Goal: Task Accomplishment & Management: Complete application form

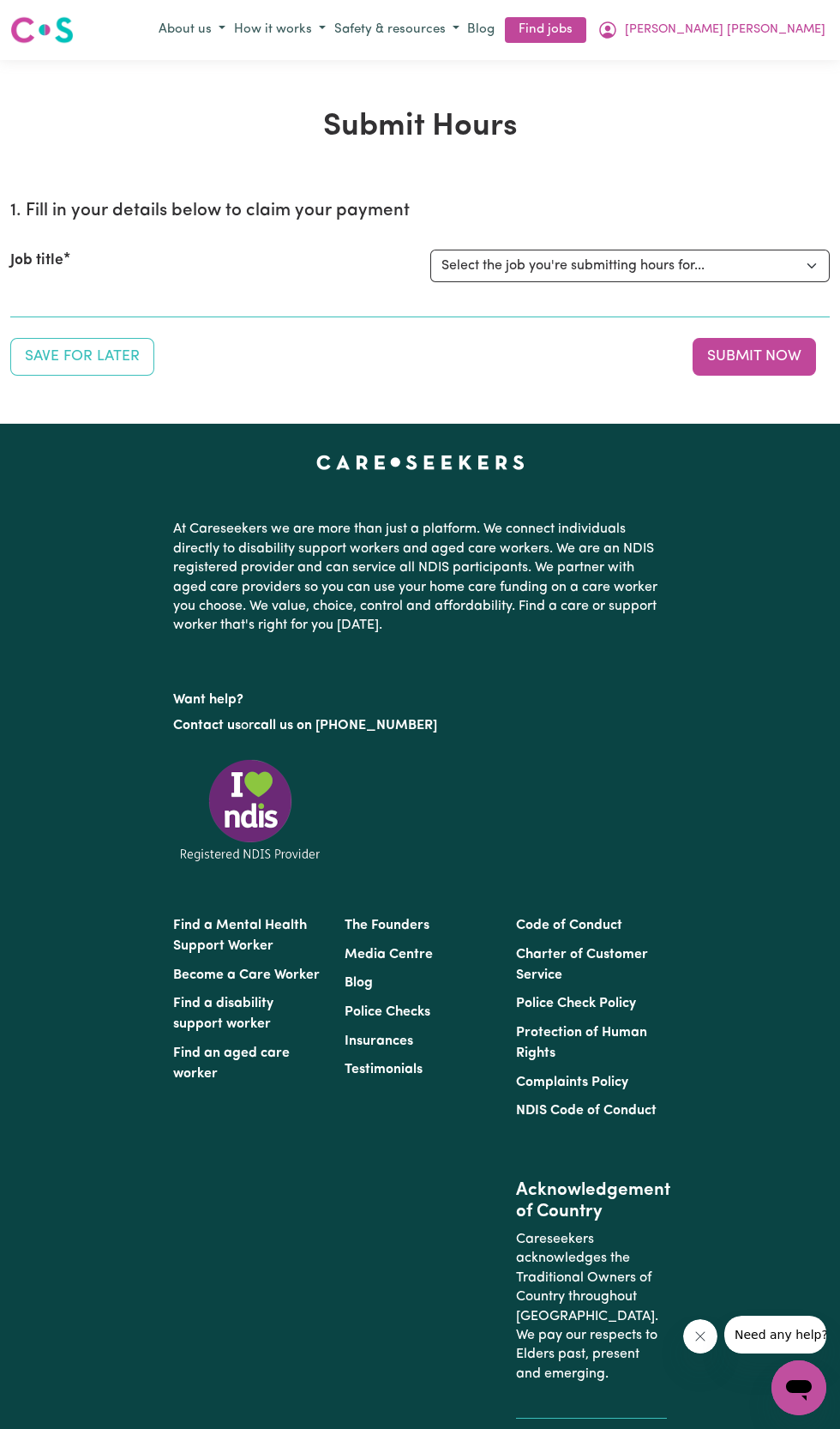
click at [508, 248] on div "Job title Select the job you're submitting hours for... [[PERSON_NAME] ] [DEMOG…" at bounding box center [420, 266] width 820 height 74
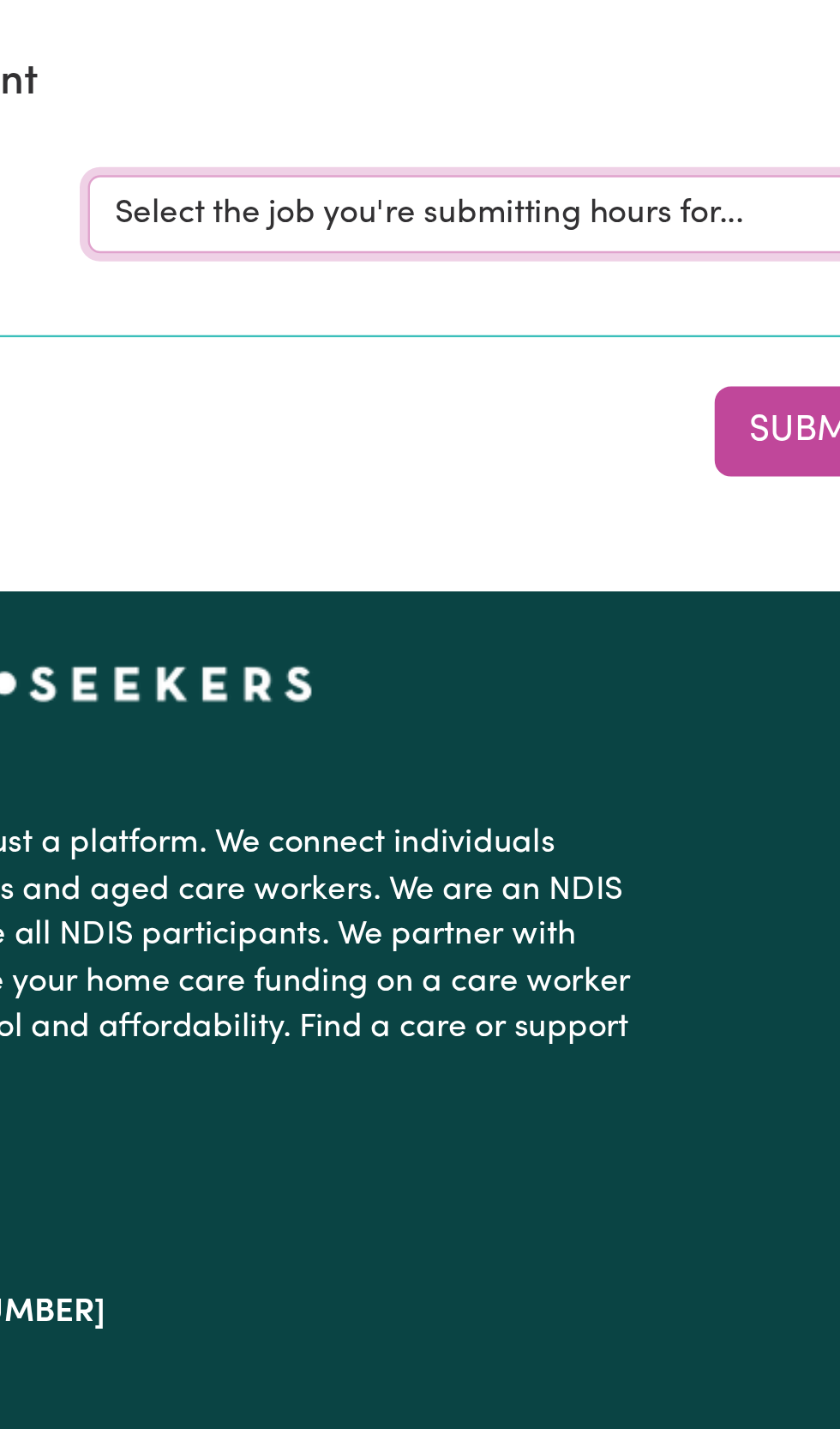
click at [601, 264] on select "Select the job you're submitting hours for... [[PERSON_NAME] ] [DEMOGRAPHIC_DAT…" at bounding box center [630, 266] width 399 height 33
select select "11981"
click at [430, 250] on select "Select the job you're submitting hours for... [[PERSON_NAME] ] [DEMOGRAPHIC_DAT…" at bounding box center [630, 266] width 399 height 33
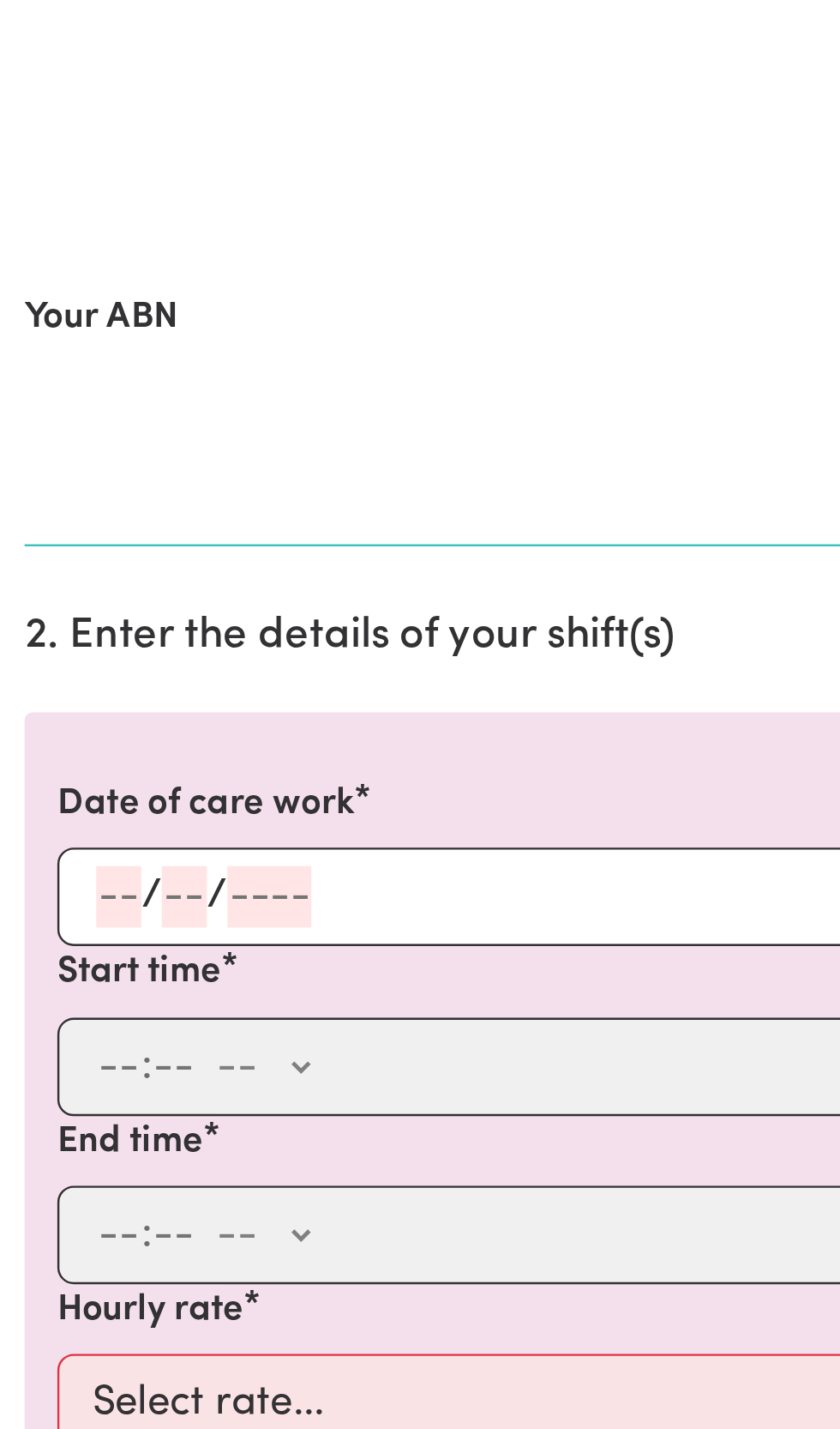
click at [54, 642] on input "number" at bounding box center [50, 644] width 19 height 26
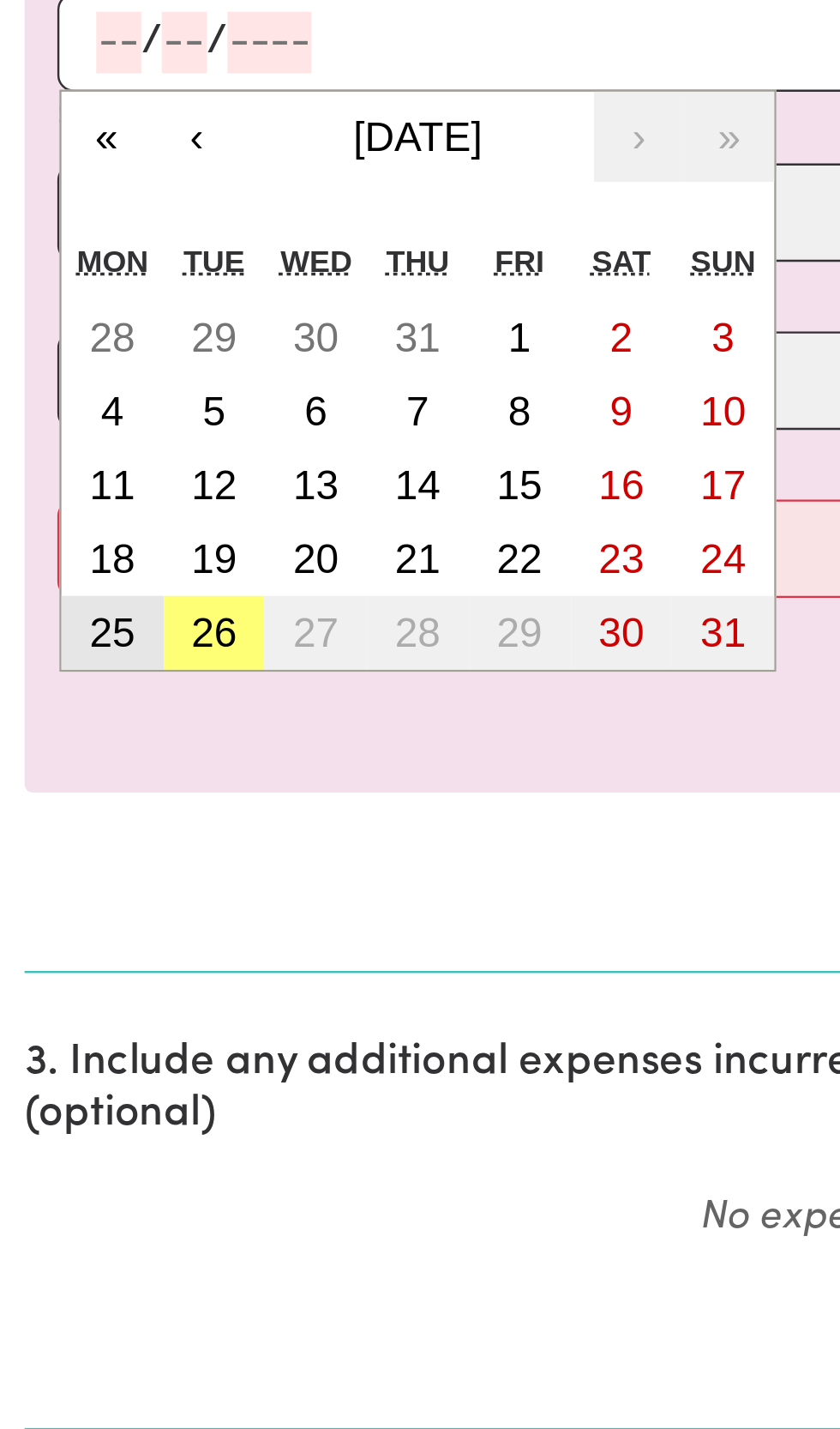
click at [53, 896] on abbr "25" at bounding box center [47, 891] width 19 height 19
type input "[DATE]"
type input "25"
type input "8"
type input "2025"
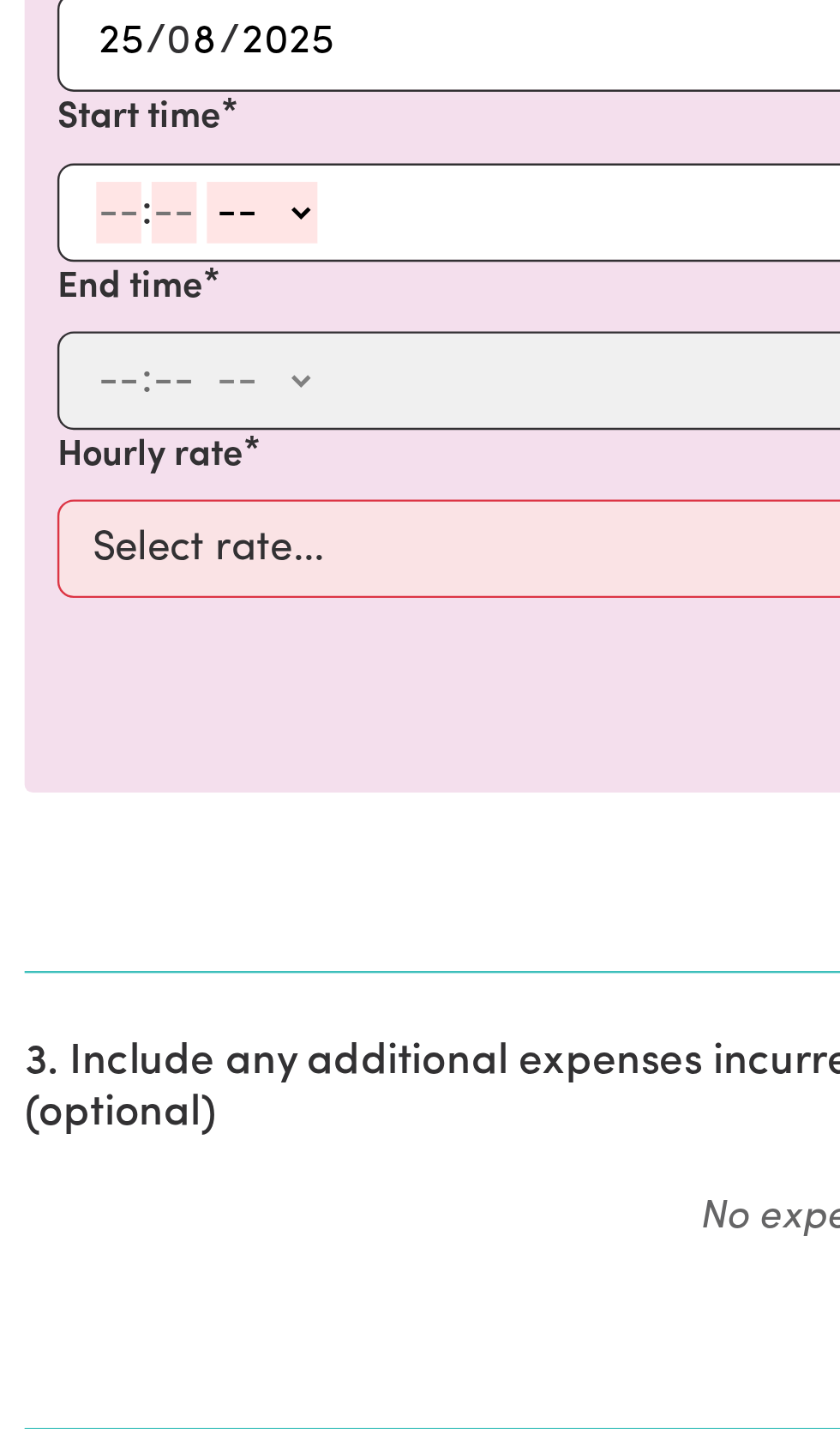
click at [54, 712] on input "number" at bounding box center [50, 716] width 19 height 26
type input "10"
type input "0"
click at [136, 719] on select "-- AM PM" at bounding box center [113, 716] width 46 height 26
select select "am"
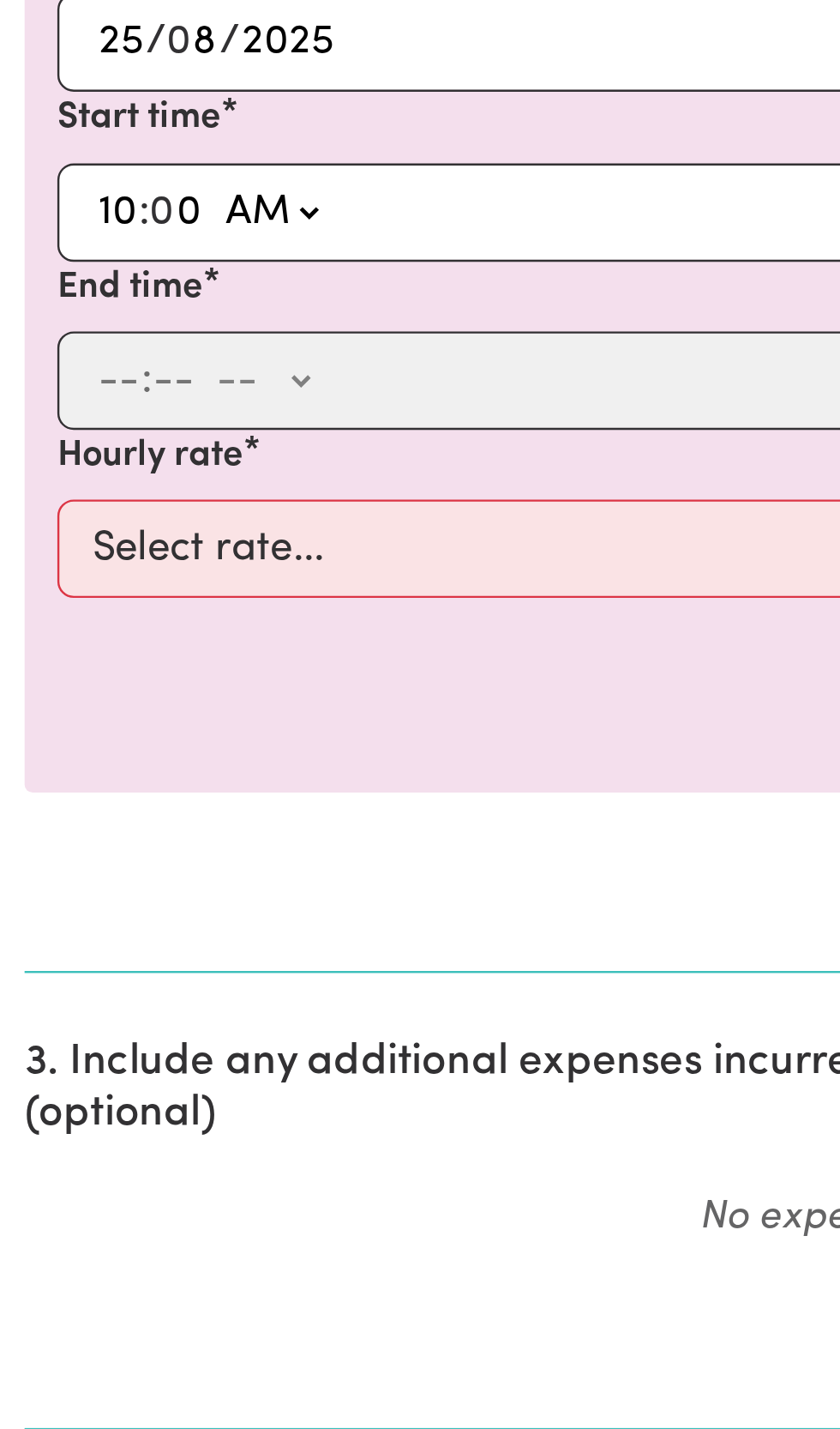
click at [90, 703] on select "-- AM PM" at bounding box center [113, 716] width 46 height 26
type input "10:00"
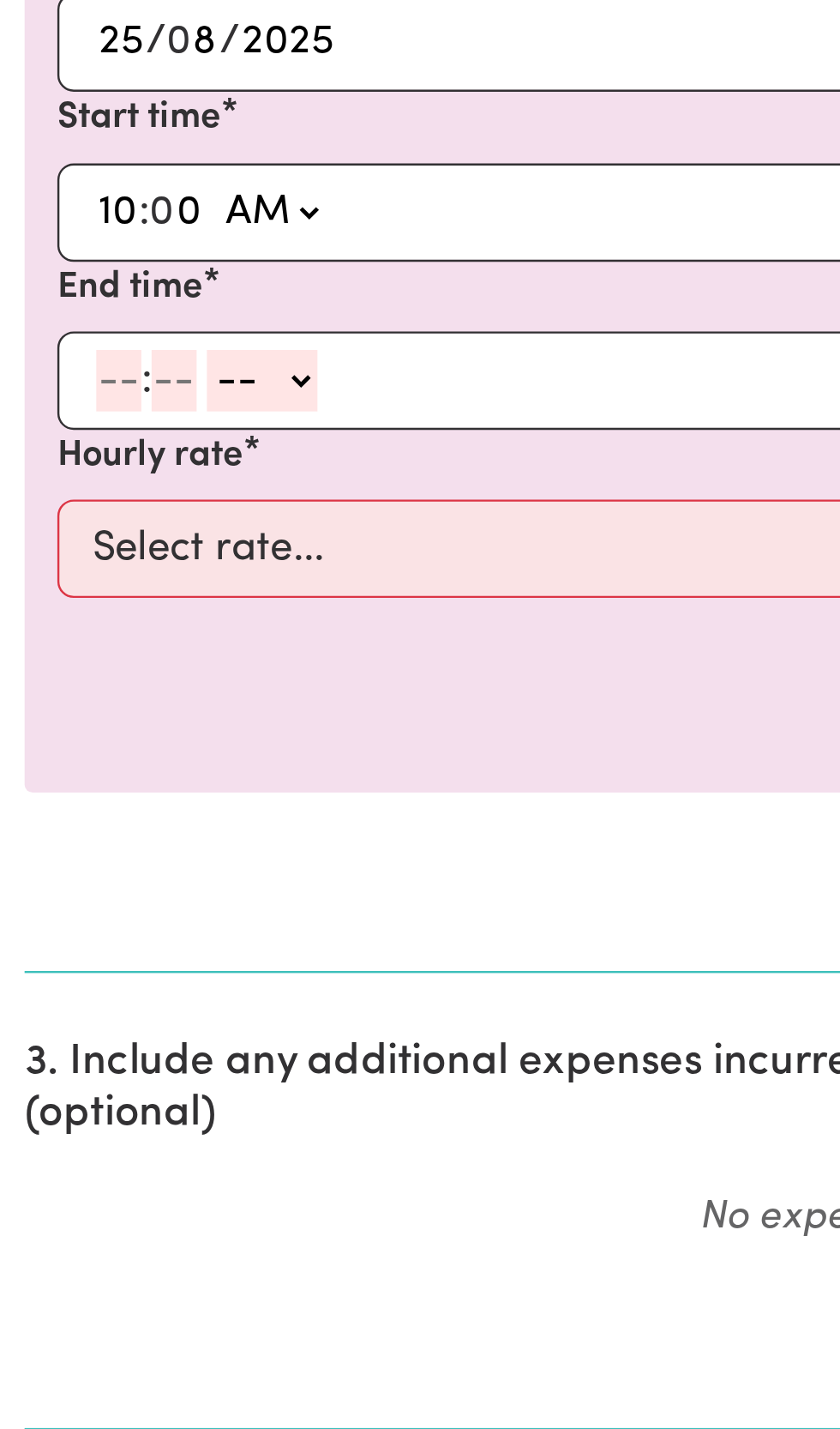
click at [55, 789] on input "number" at bounding box center [50, 786] width 19 height 26
type input "1"
click at [75, 787] on input "number" at bounding box center [65, 786] width 19 height 26
type input "0"
click at [127, 791] on select "-- AM PM" at bounding box center [107, 786] width 46 height 26
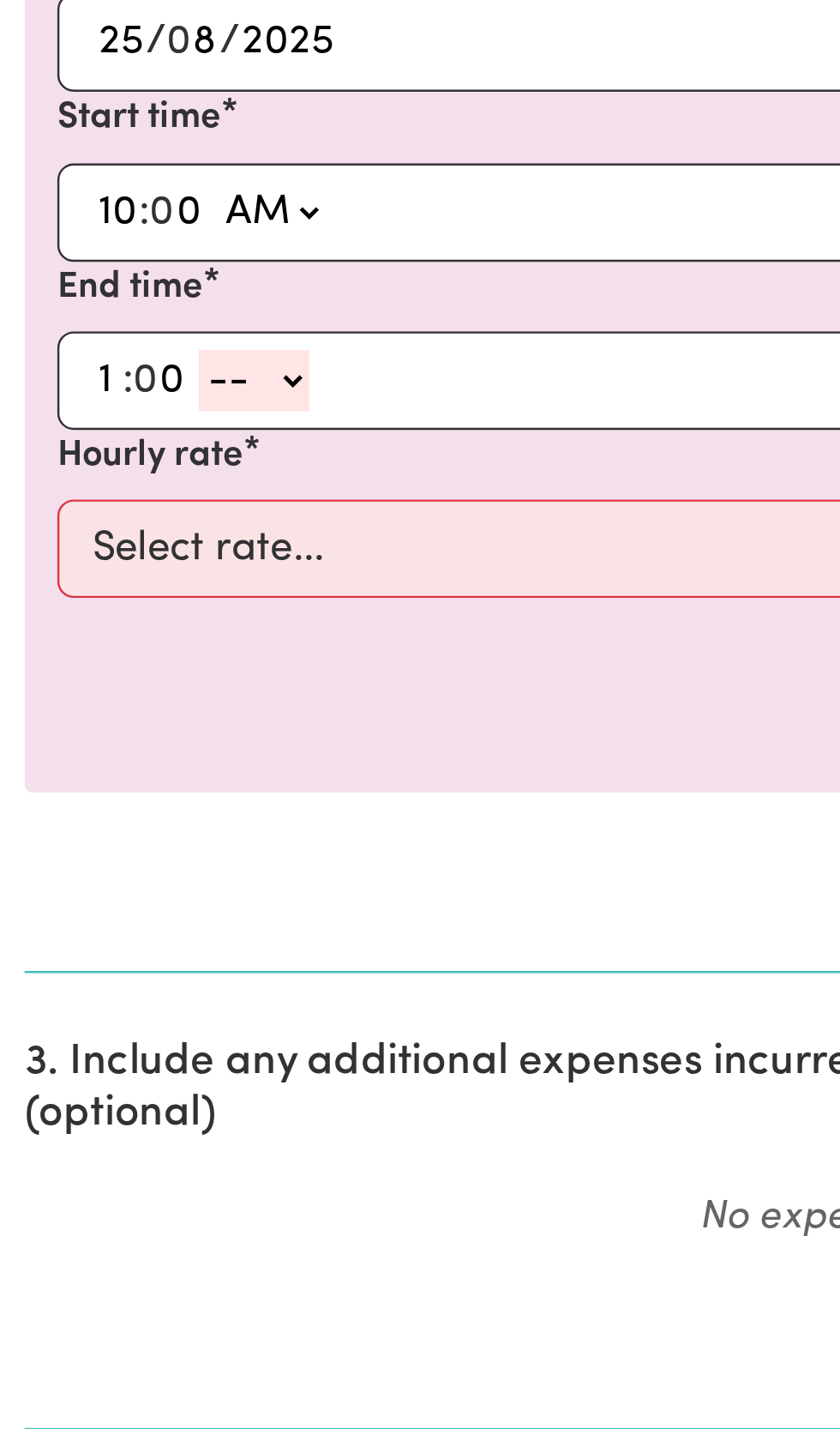
select select "pm"
click at [83, 773] on select "-- AM PM" at bounding box center [107, 786] width 46 height 26
type input "13:00"
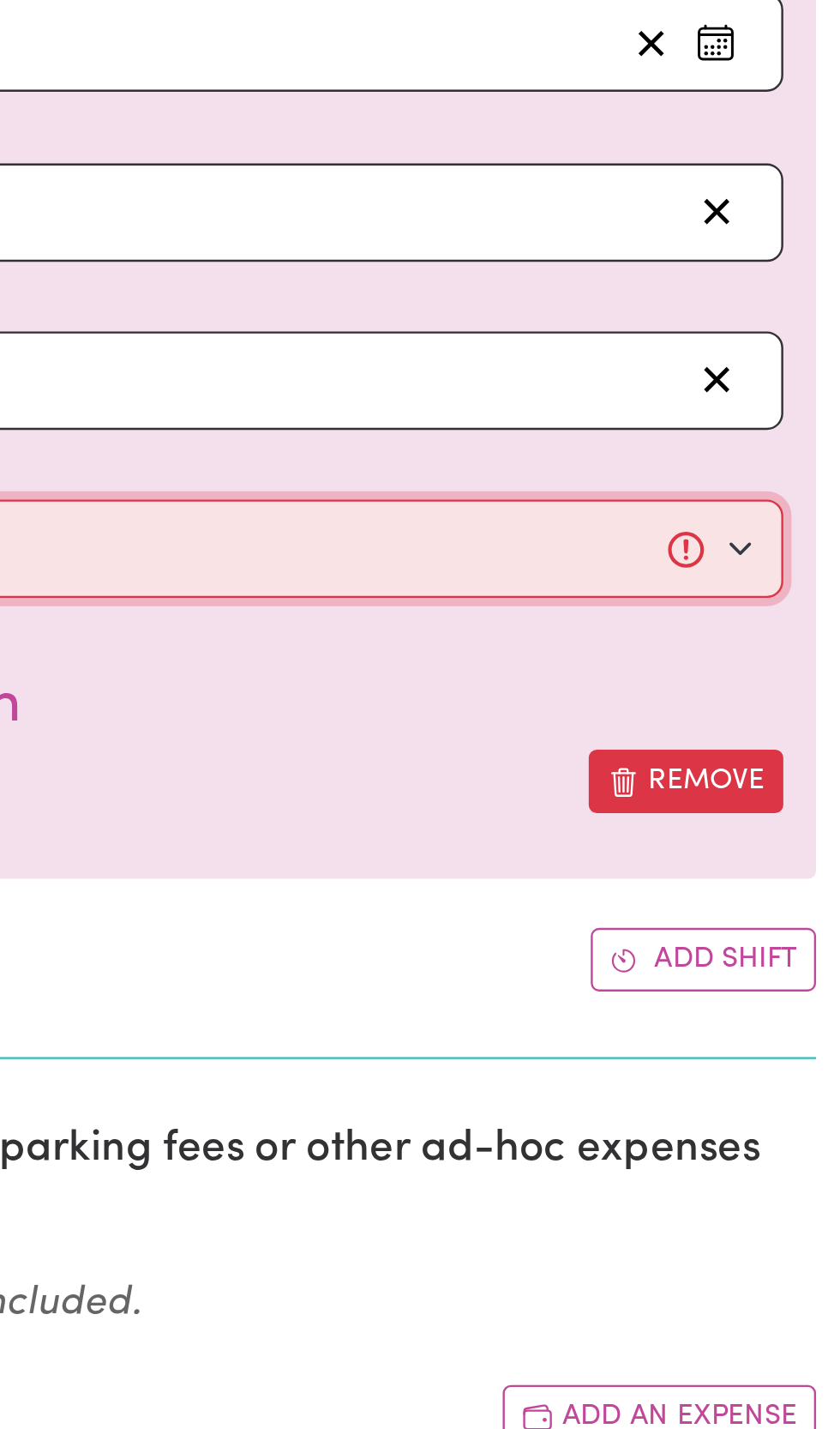
click at [798, 852] on select "Select rate... $50.00 (Weekday)" at bounding box center [420, 856] width 793 height 41
select select "50-Weekday"
click at [24, 835] on select "Select rate... $50.00 (Weekday)" at bounding box center [420, 856] width 793 height 41
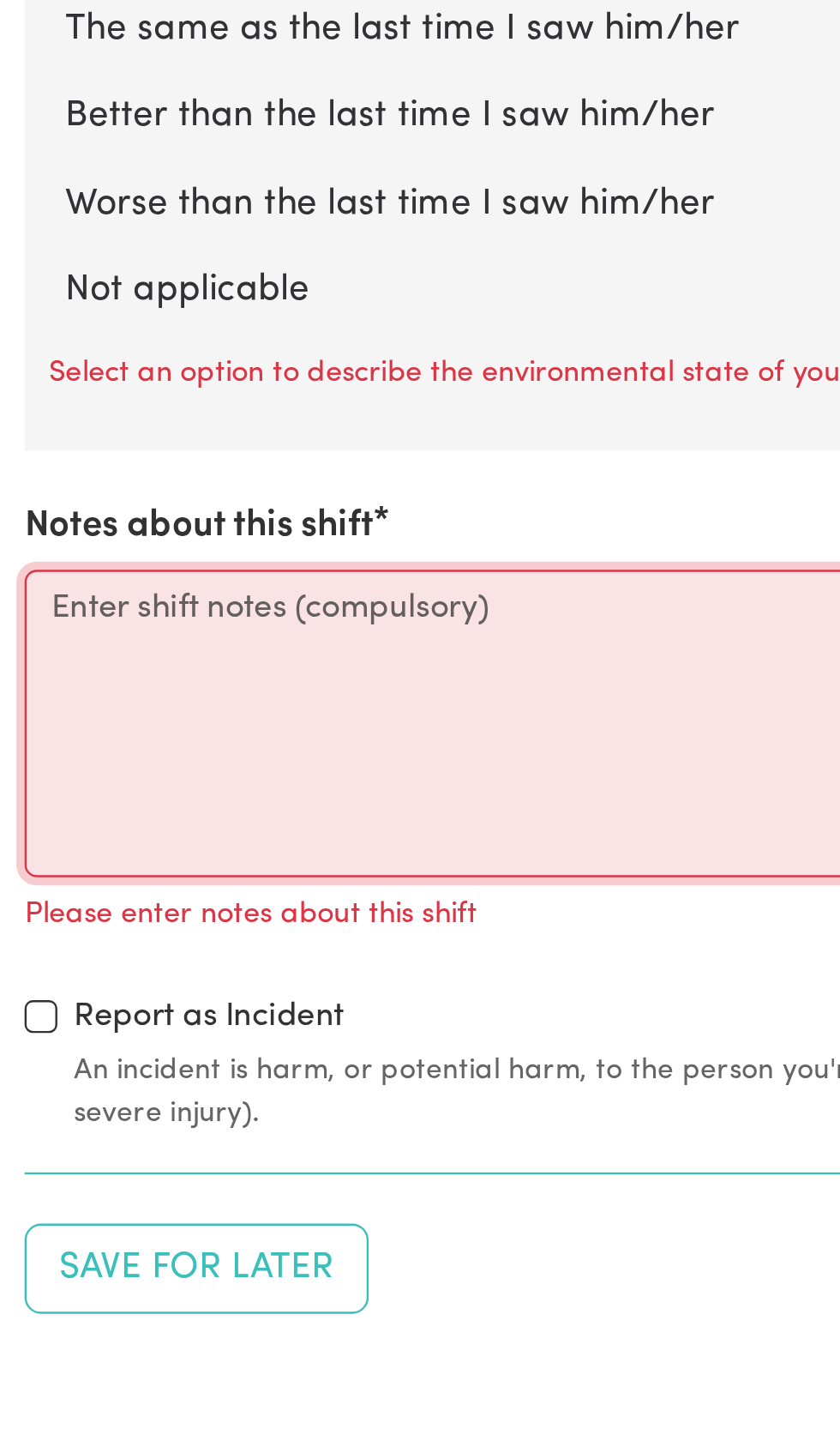
scroll to position [1280, 0]
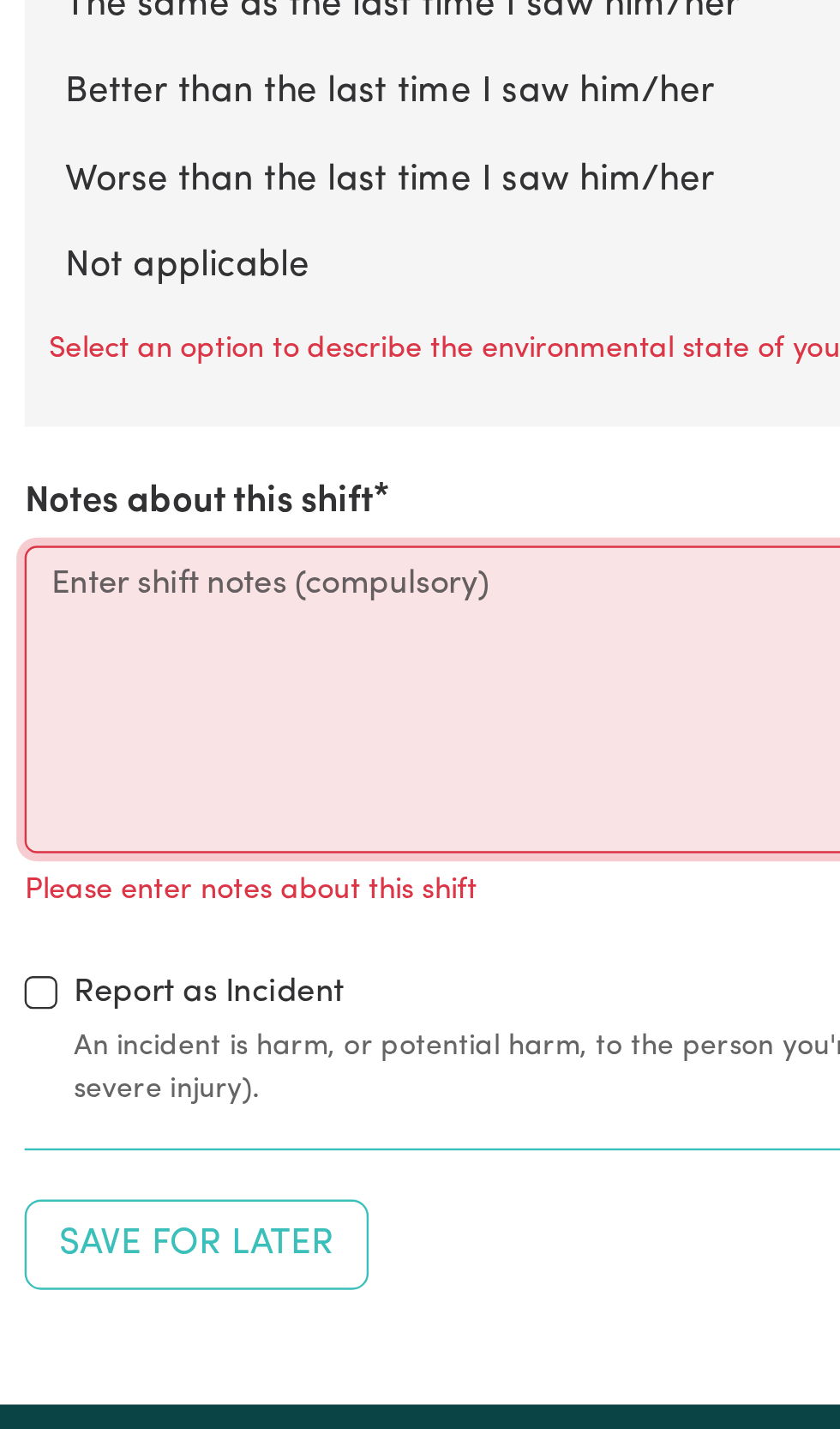
paste textarea "When I arrived at 10am [DATE], [PERSON_NAME] was dressed nicely and ready to go…"
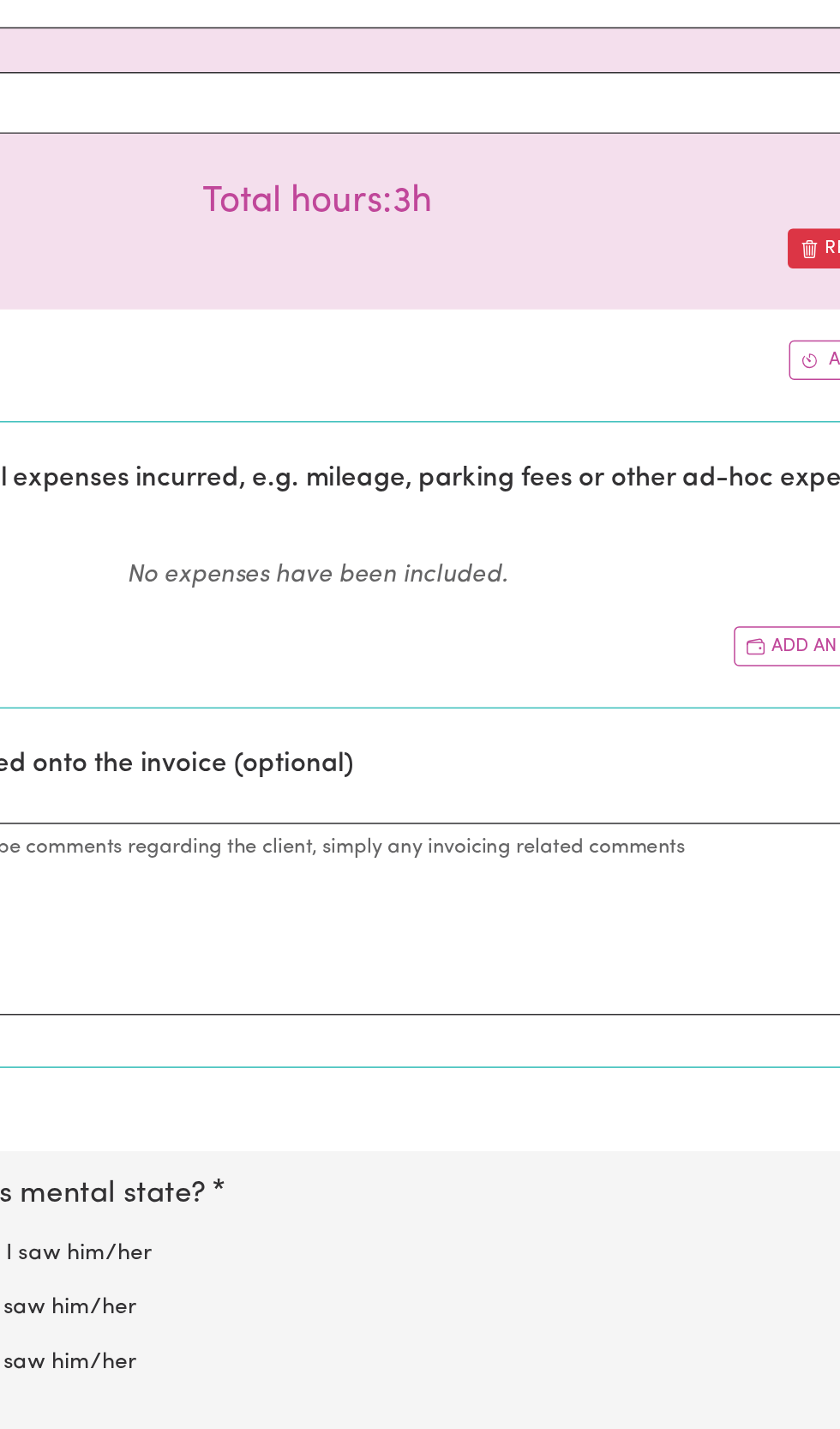
scroll to position [788, 0]
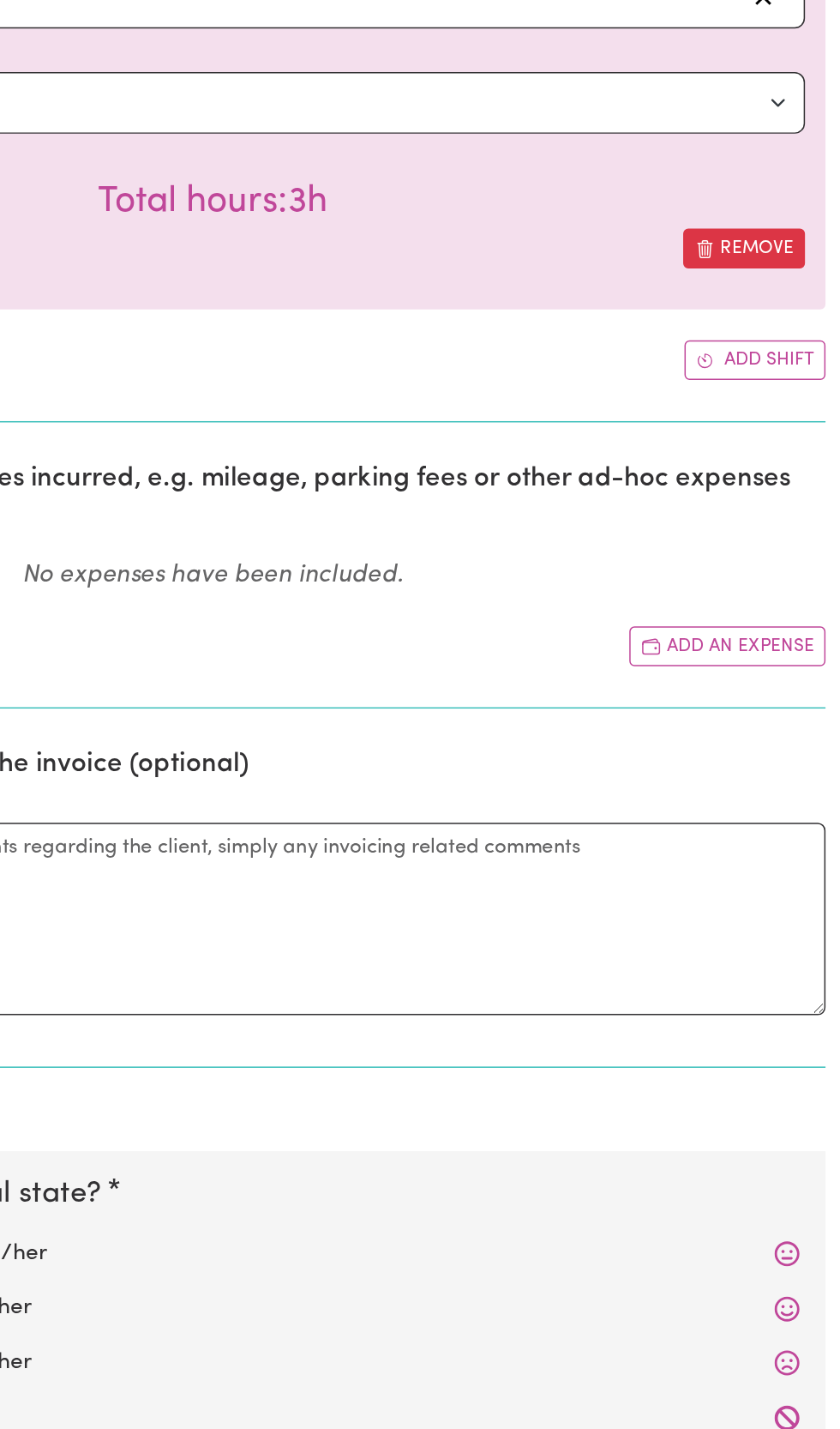
type textarea "When I arrived at 10am [DATE], [PERSON_NAME] was dressed nicely and ready to go…"
click at [774, 236] on button "Add shift" at bounding box center [783, 241] width 94 height 27
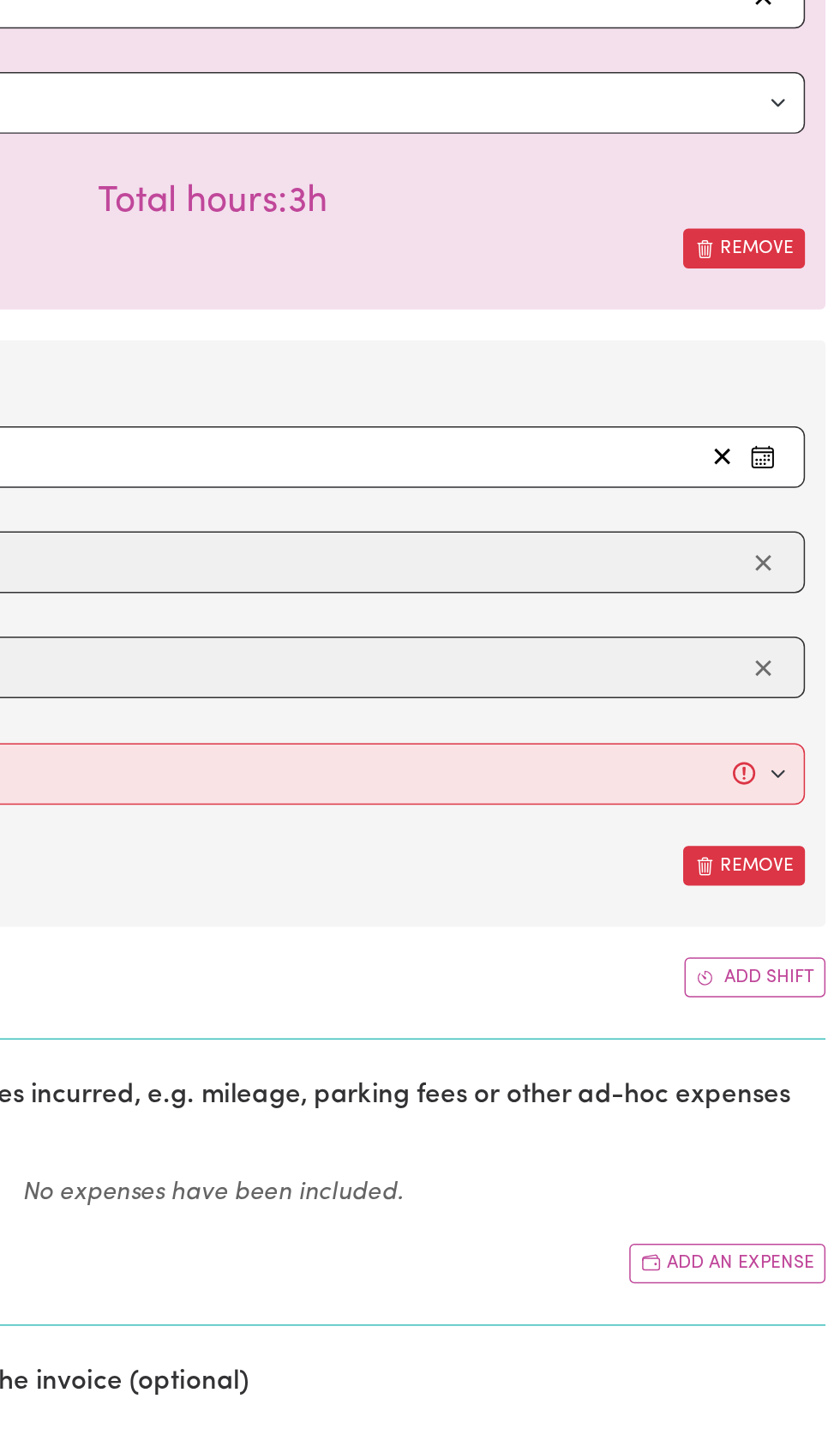
click at [771, 172] on button "Remove" at bounding box center [776, 166] width 82 height 27
select select
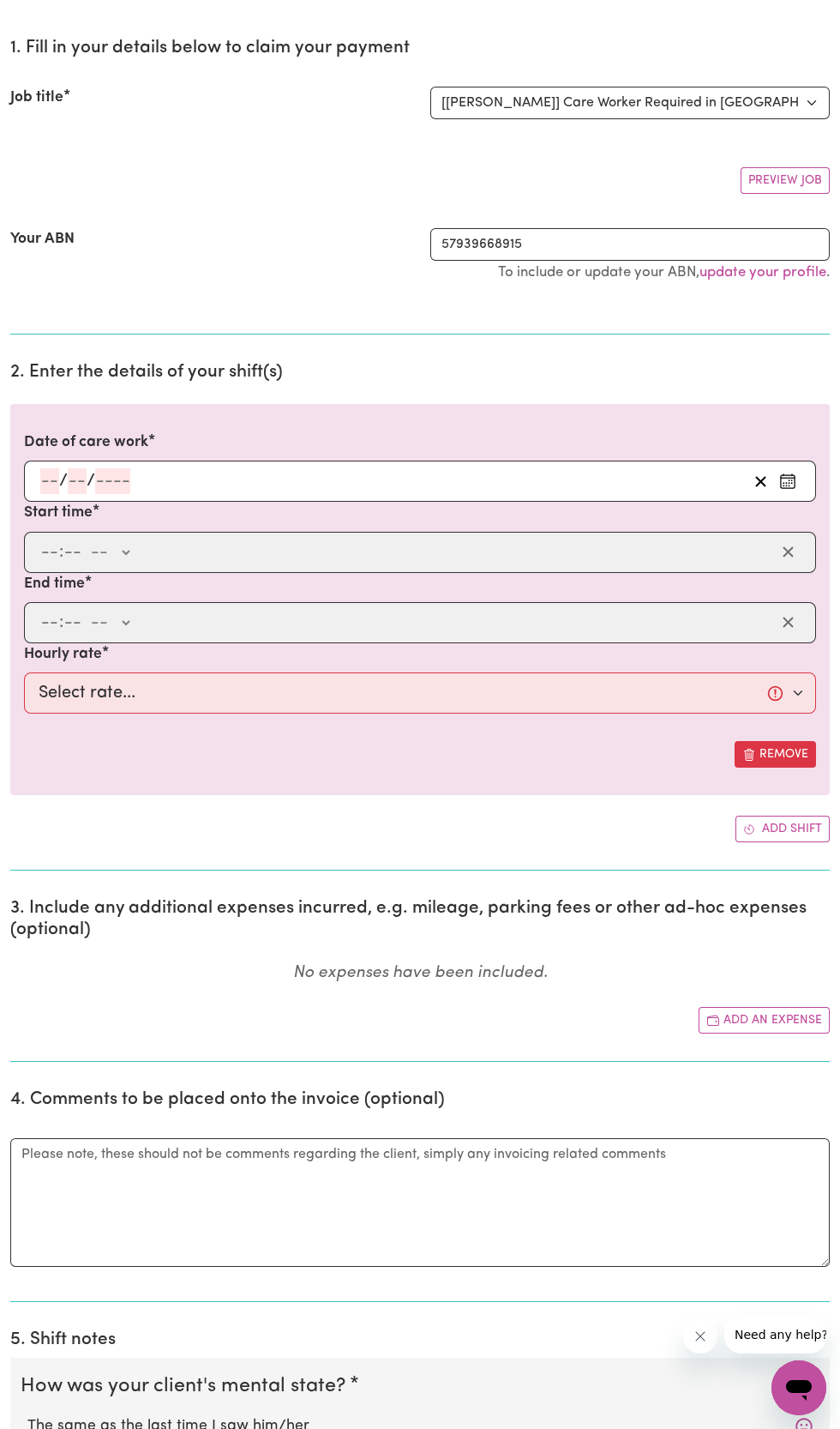
scroll to position [143, 0]
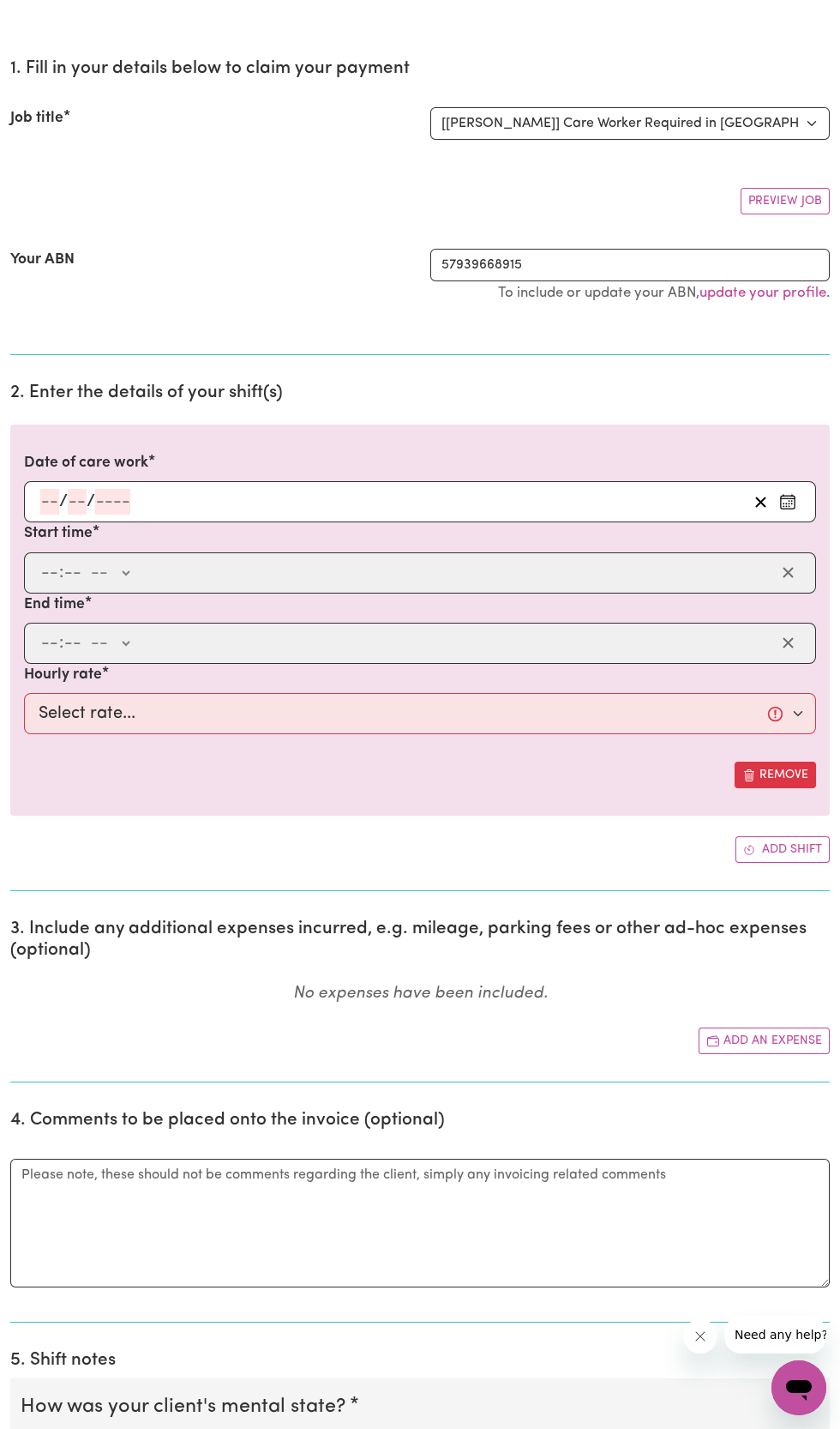
click at [129, 505] on input "number" at bounding box center [113, 502] width 35 height 26
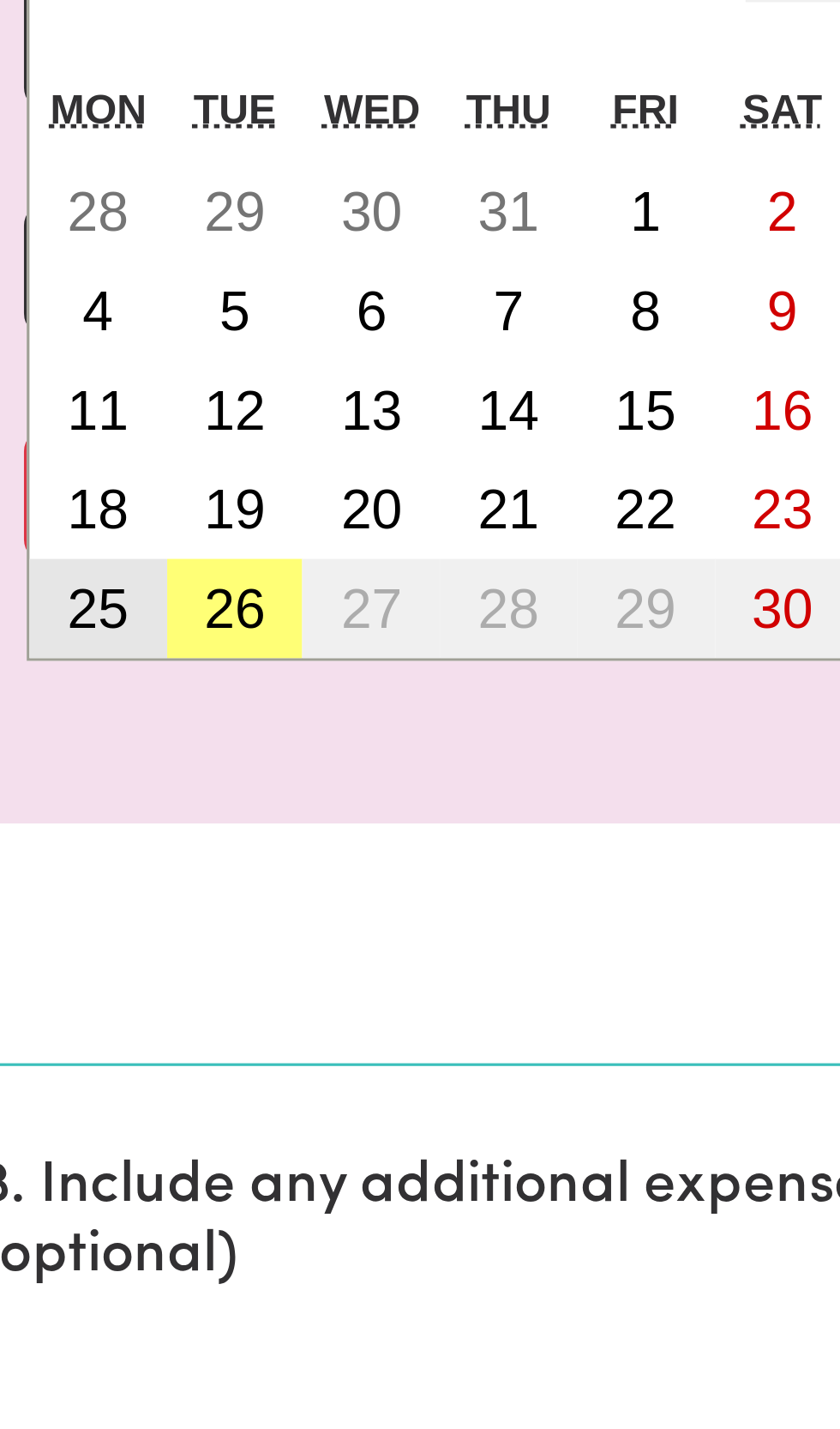
click at [52, 748] on abbr "25" at bounding box center [47, 749] width 19 height 19
type input "[DATE]"
type input "25"
type input "8"
type input "2025"
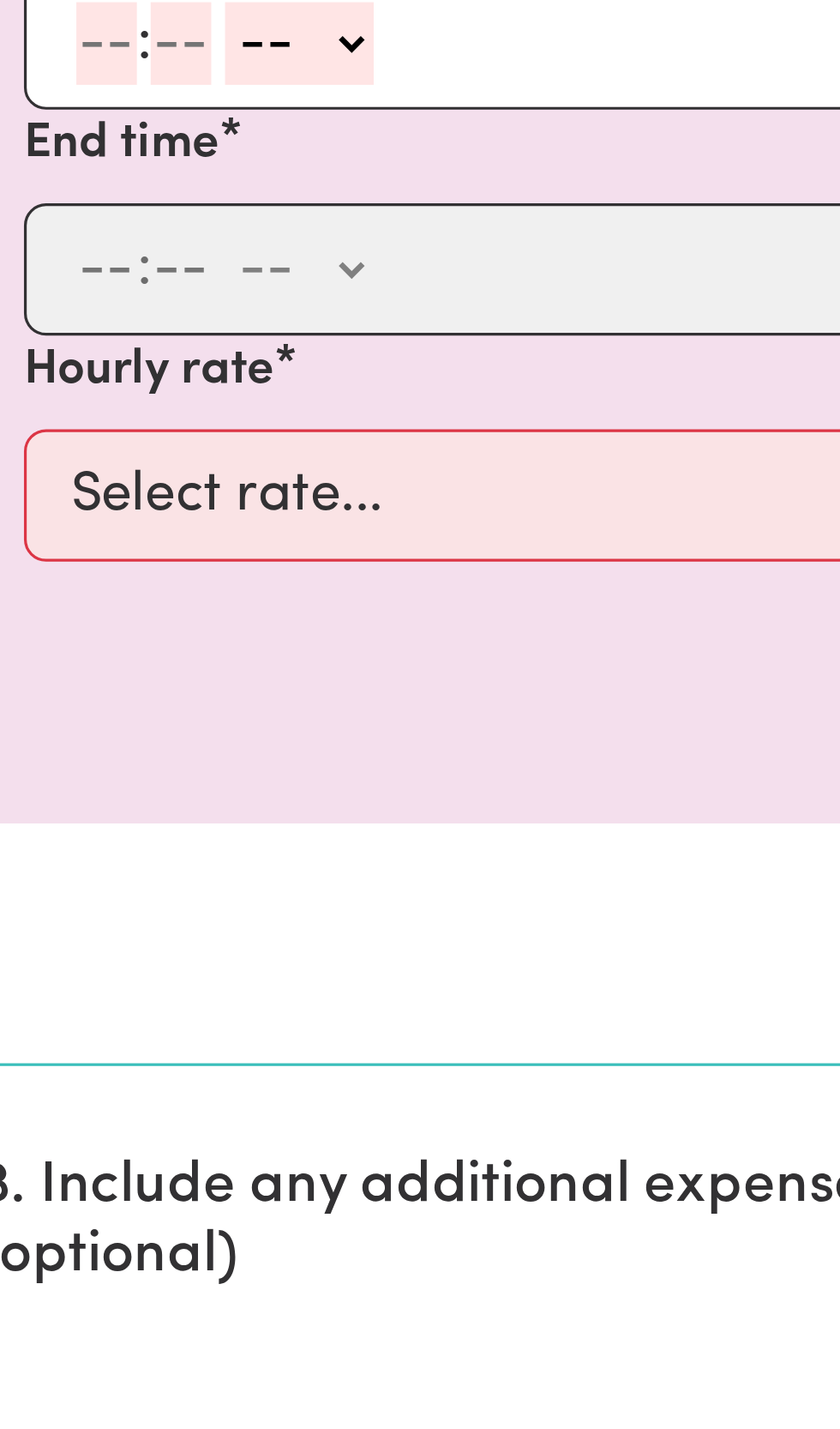
click at [52, 570] on input "number" at bounding box center [50, 573] width 19 height 26
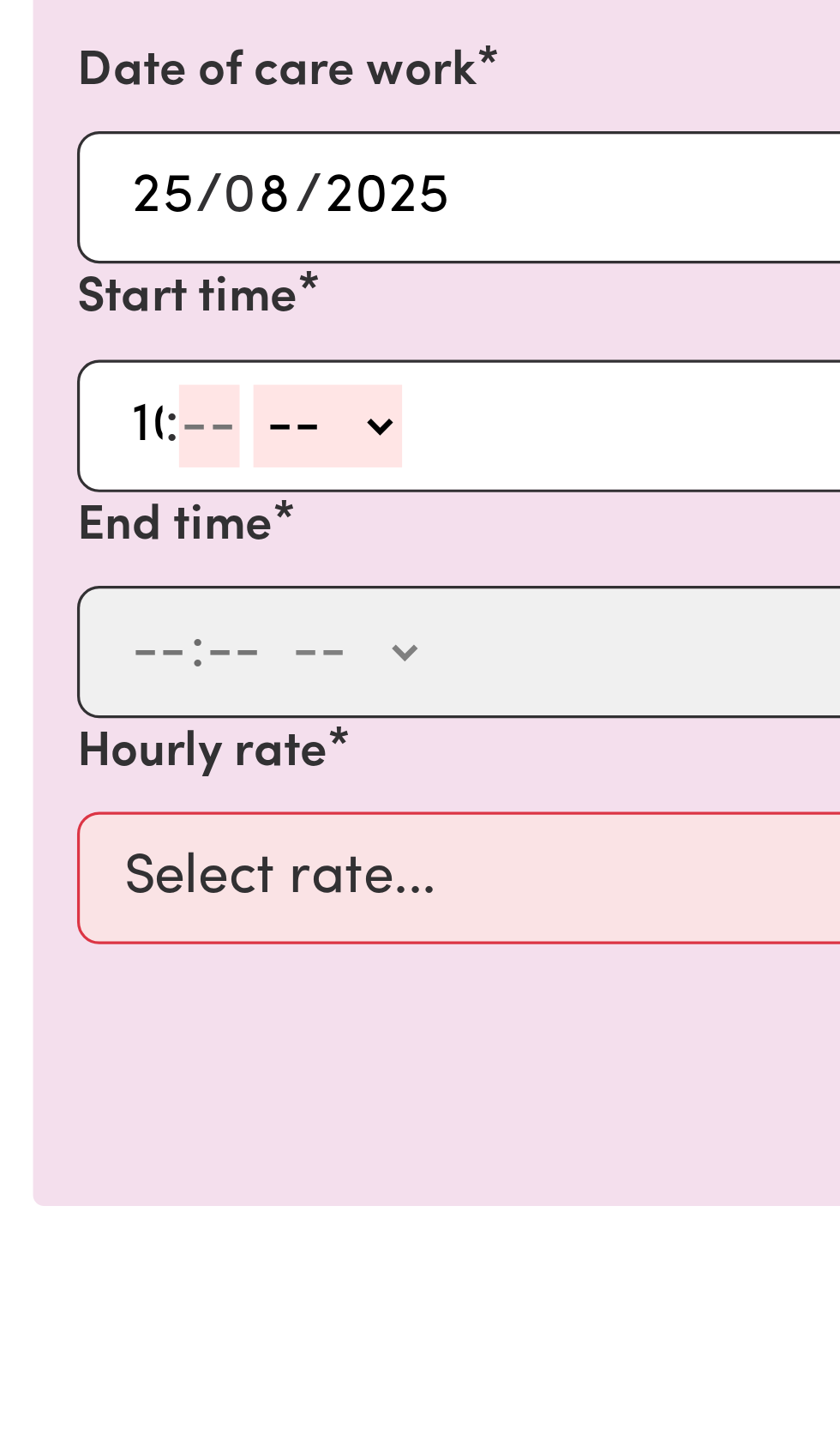
type input "10"
type input "0"
click at [132, 576] on select "-- AM PM" at bounding box center [113, 573] width 46 height 26
select select "am"
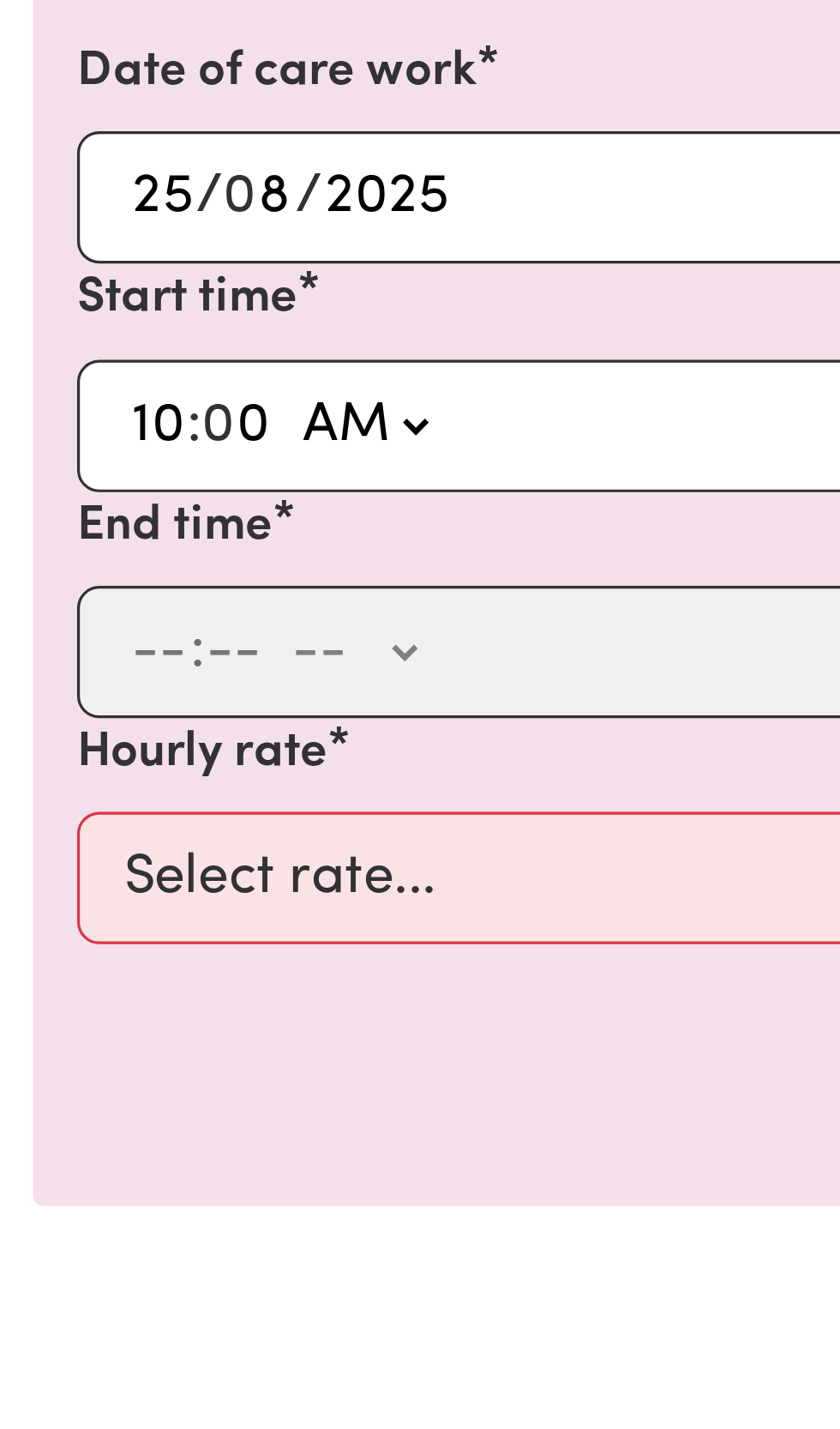
click at [90, 560] on select "-- AM PM" at bounding box center [113, 573] width 46 height 26
type input "10:00"
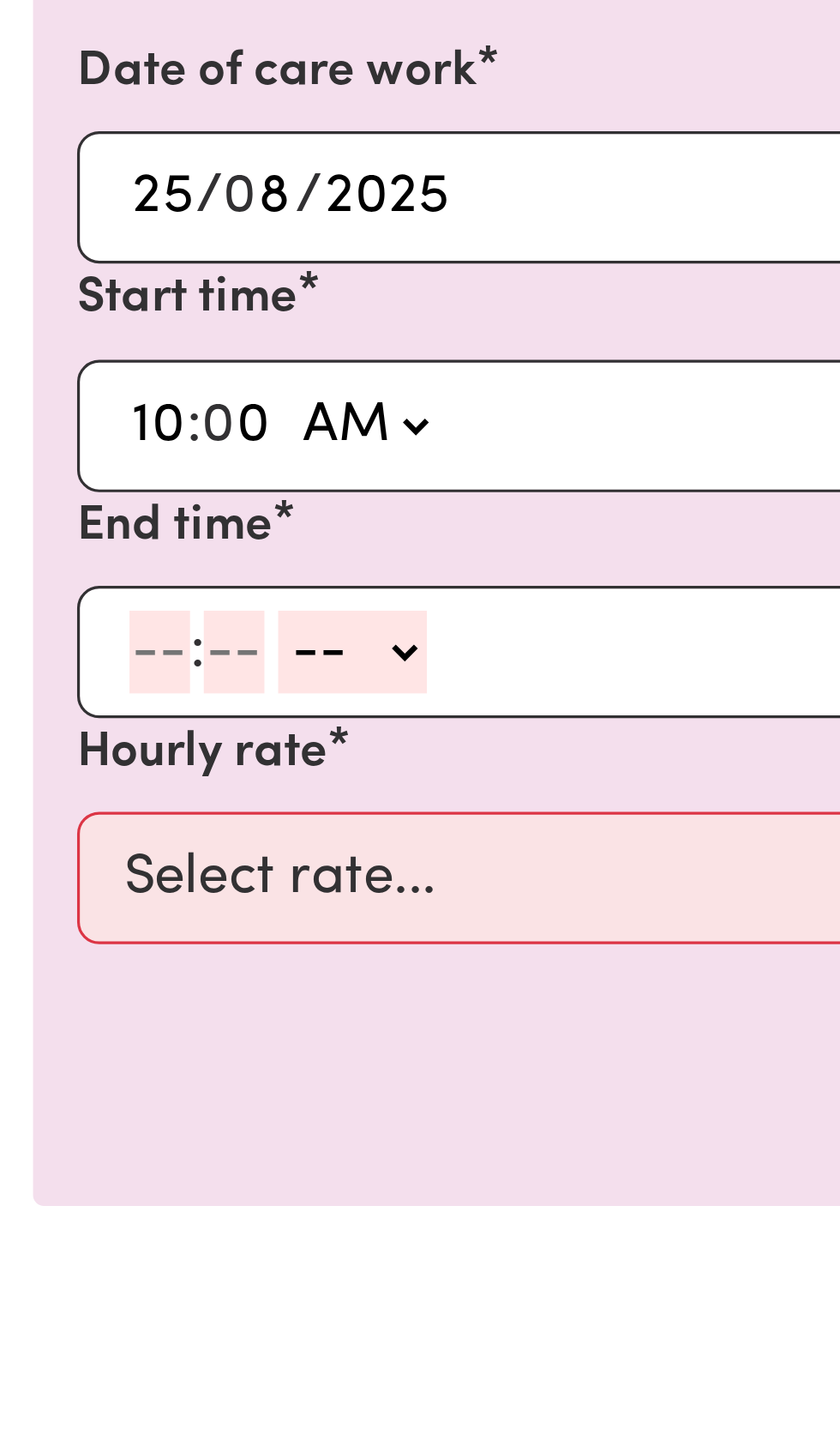
click at [52, 643] on input "number" at bounding box center [50, 644] width 19 height 26
type input "1"
click at [76, 637] on span at bounding box center [76, 644] width 4 height 19
click at [94, 833] on div "Date of care work [DATE] 25 / 0 8 / 2025 « ‹ [DATE] › » Mon Tue Wed Thu Fri Sat…" at bounding box center [420, 644] width 820 height 439
click at [70, 586] on input "number" at bounding box center [75, 573] width 22 height 26
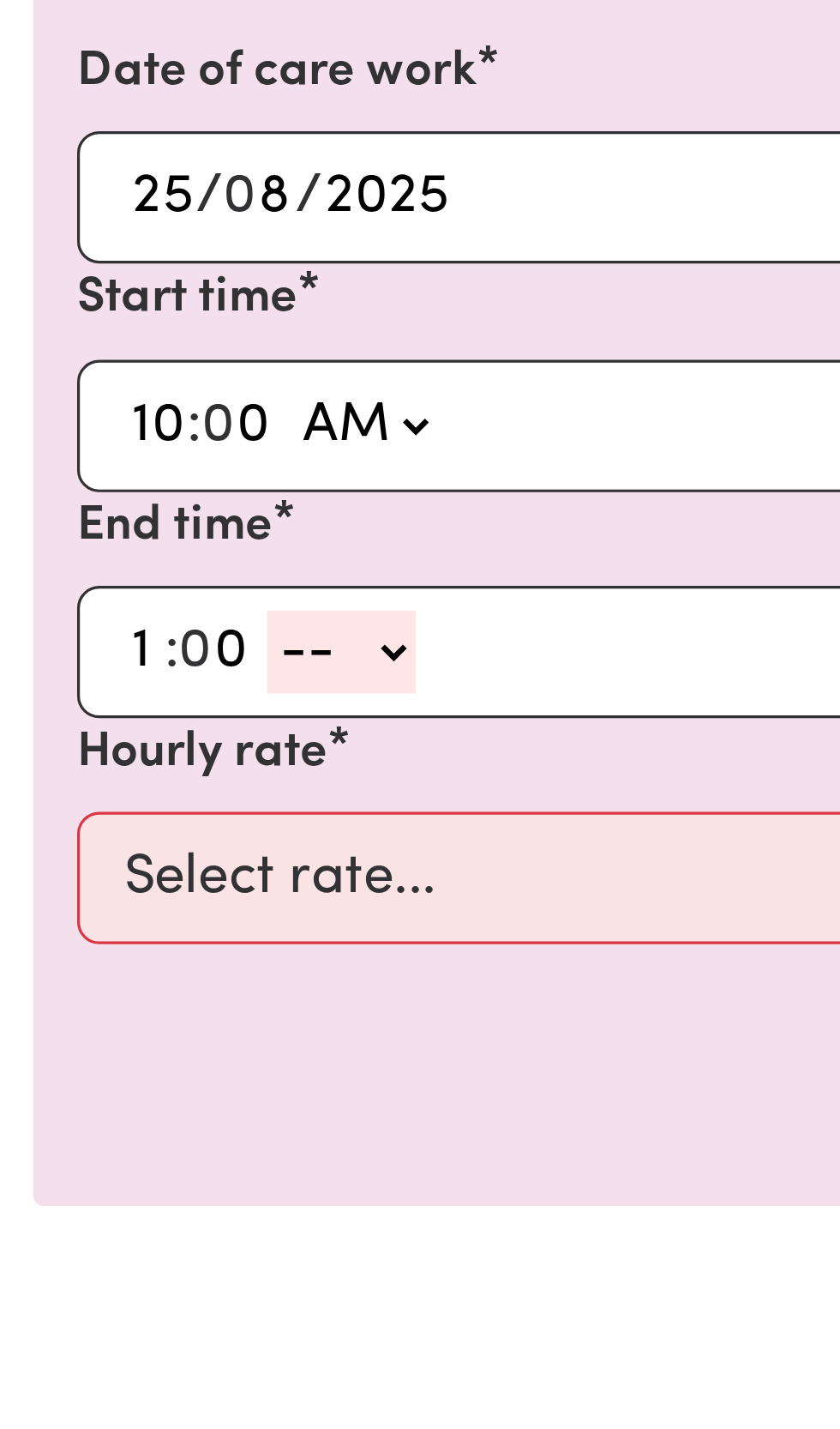
type input "0"
click at [122, 641] on select "-- AM PM" at bounding box center [107, 644] width 46 height 26
select select "pm"
click at [83, 631] on select "-- AM PM" at bounding box center [107, 644] width 46 height 26
type input "13:00"
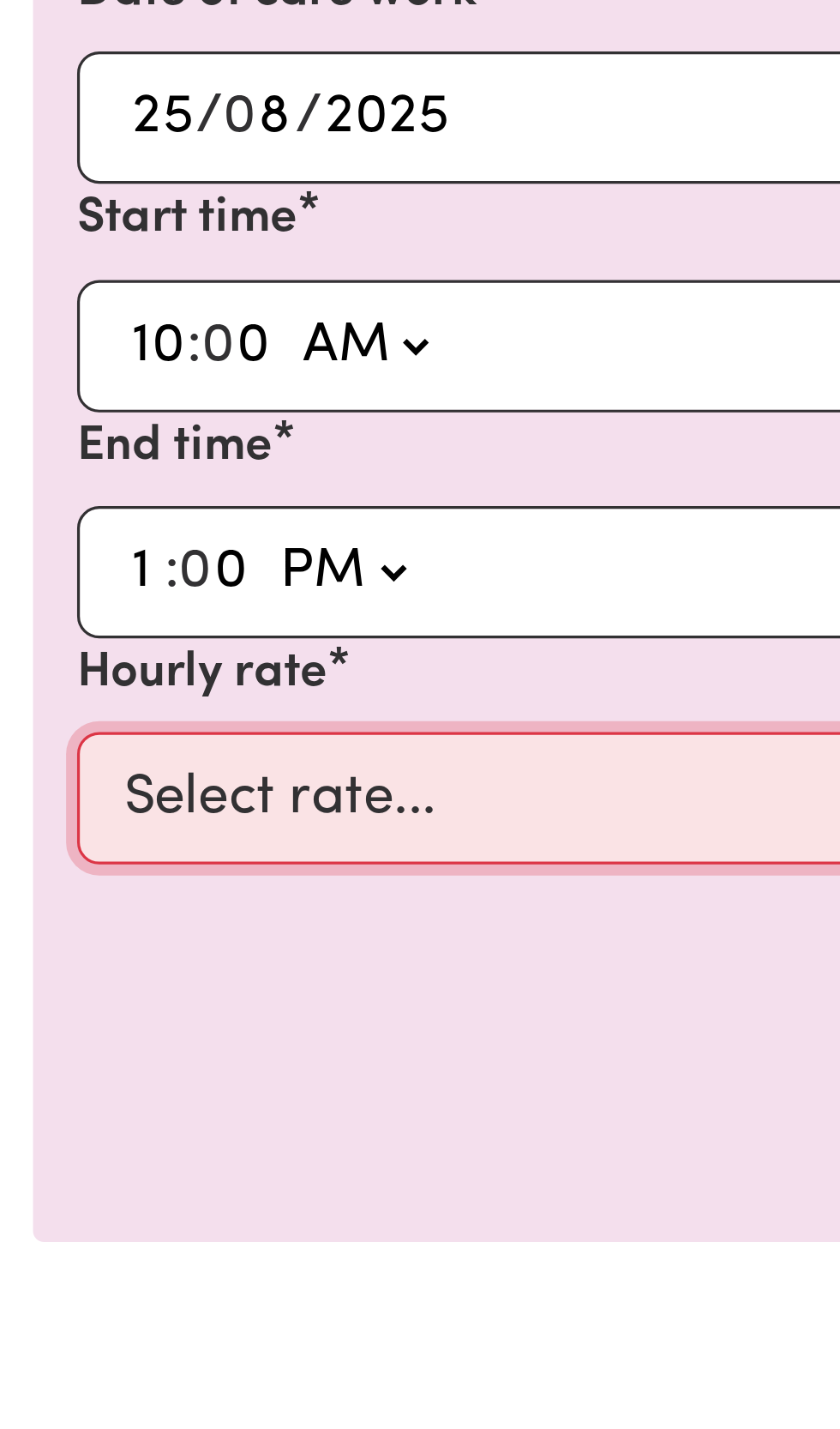
click at [113, 710] on select "Select rate... $50.00 (Weekday)" at bounding box center [420, 714] width 793 height 41
select select "50-Weekday"
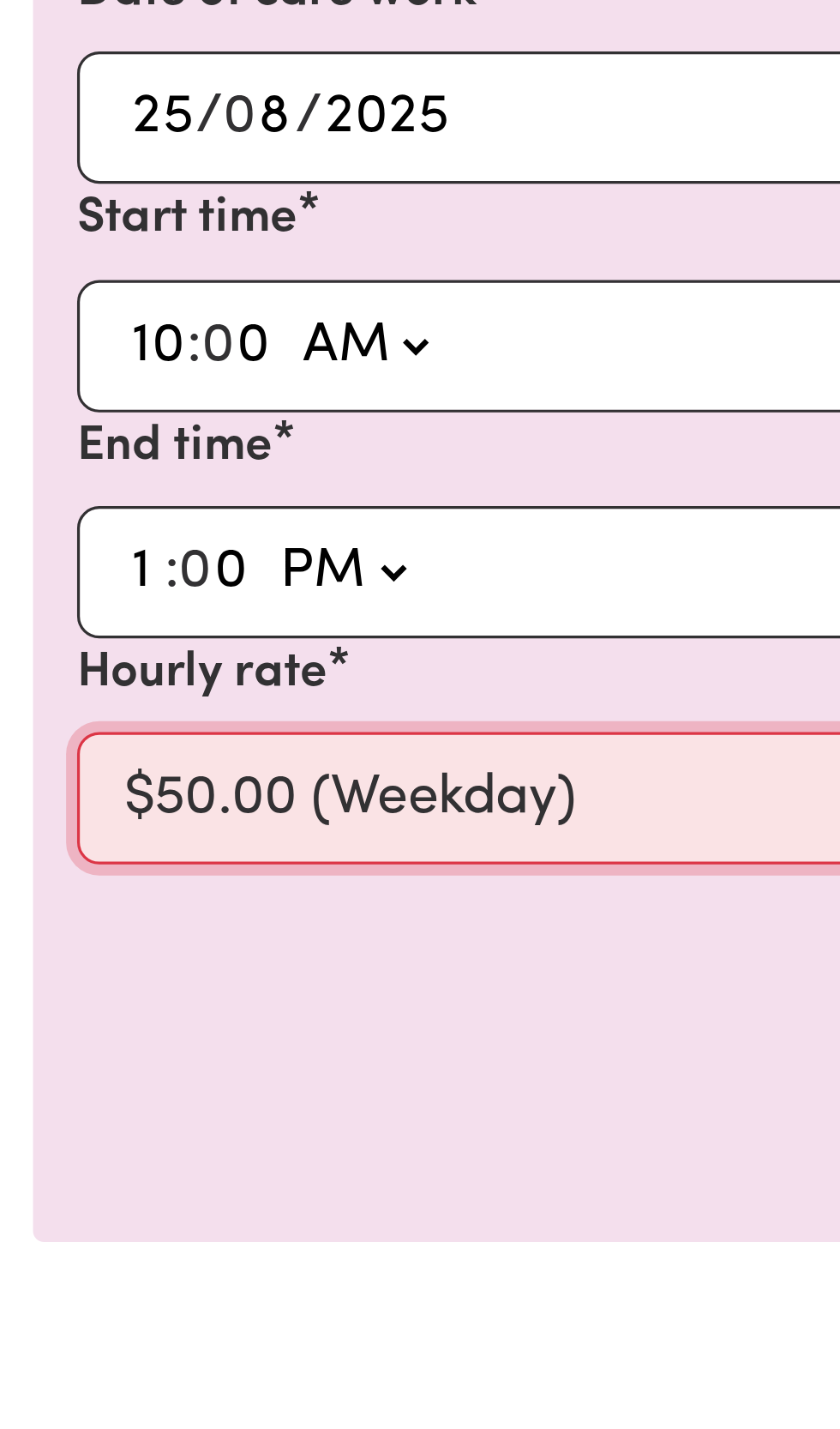
click at [24, 693] on select "Select rate... $50.00 (Weekday)" at bounding box center [420, 714] width 793 height 41
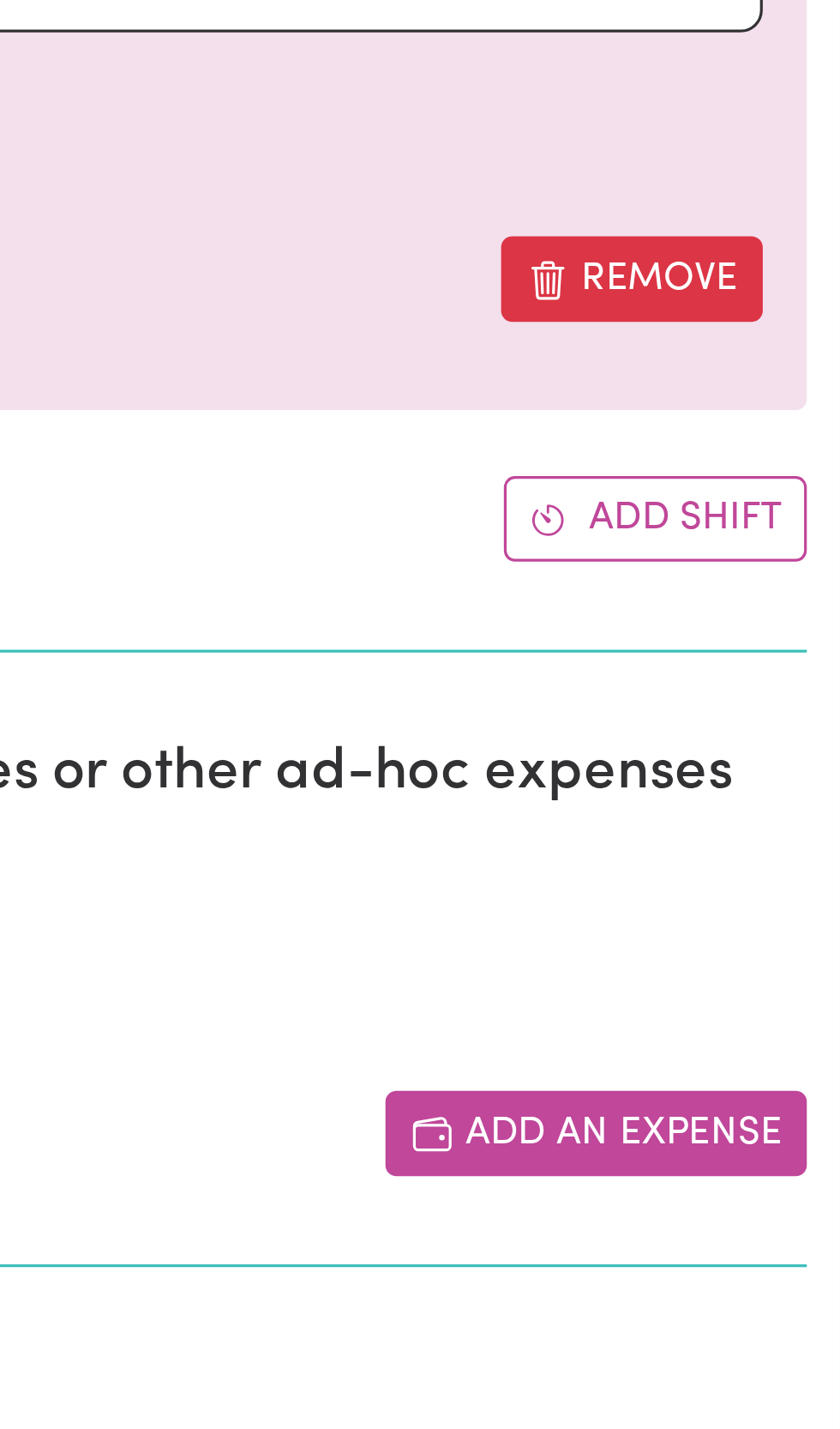
click at [750, 1072] on button "Add an expense" at bounding box center [764, 1077] width 131 height 27
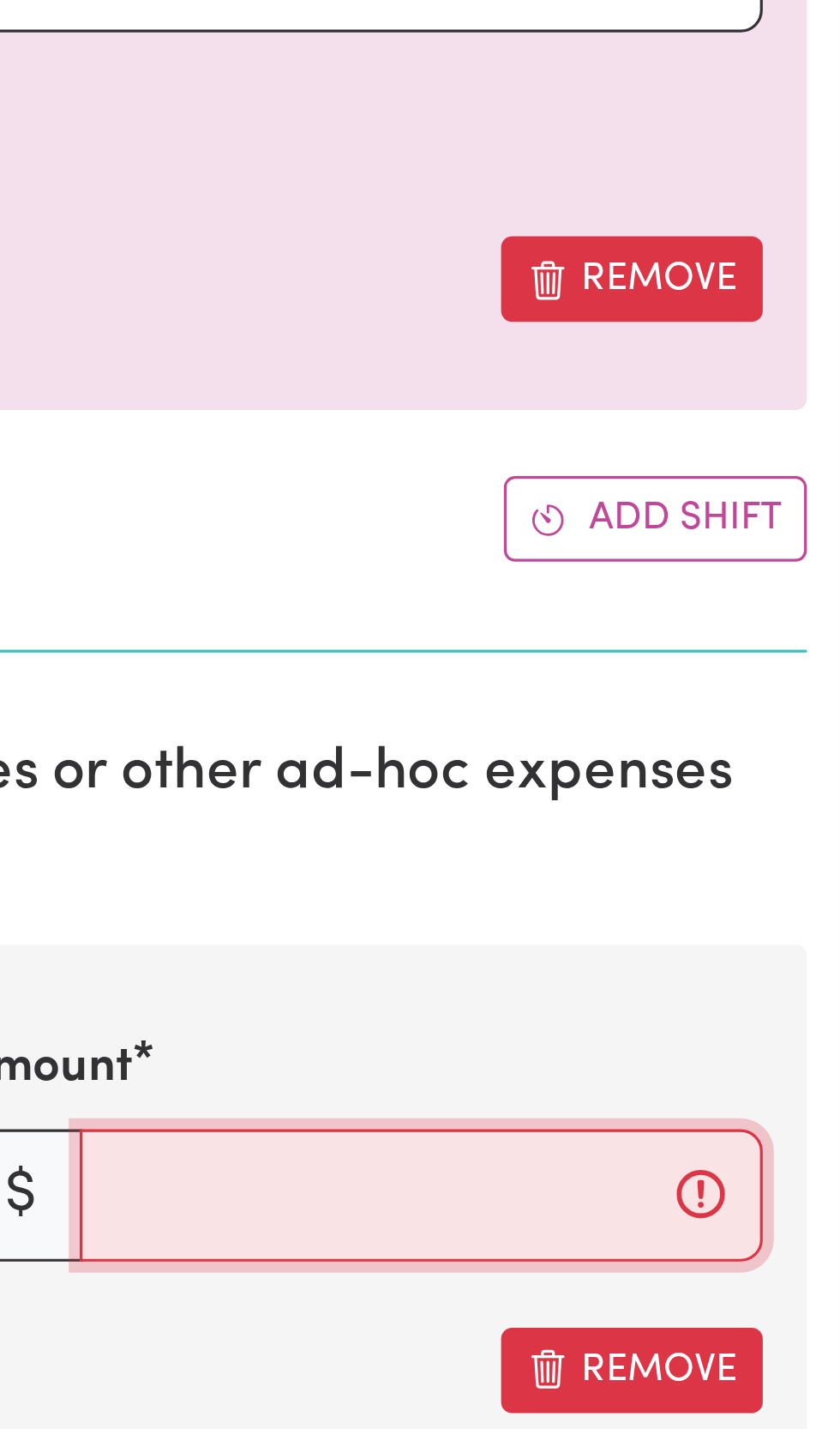
click at [625, 1092] on input "Amount" at bounding box center [710, 1096] width 213 height 41
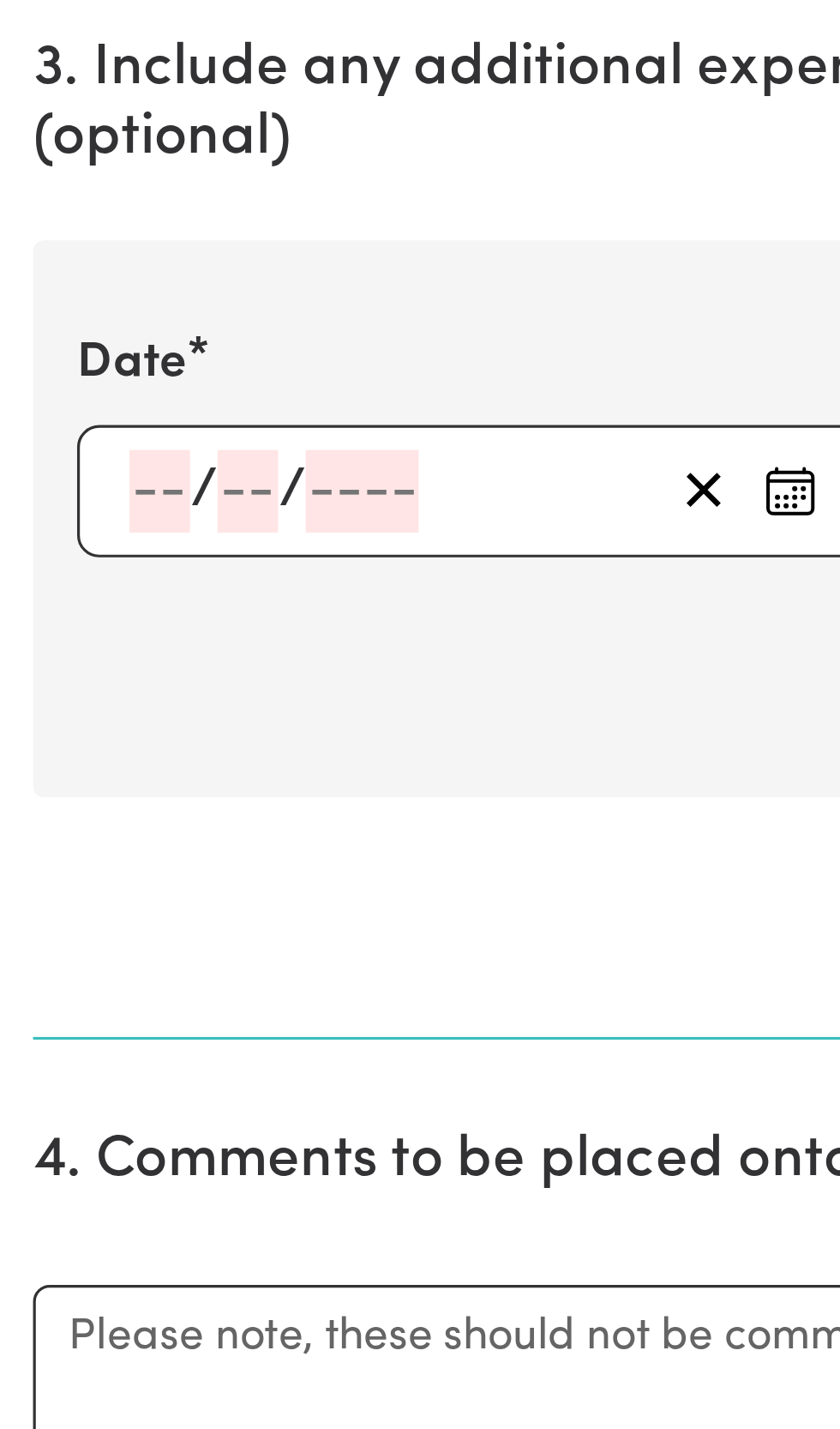
type input "12.75"
click at [54, 1090] on input "number" at bounding box center [50, 1096] width 19 height 26
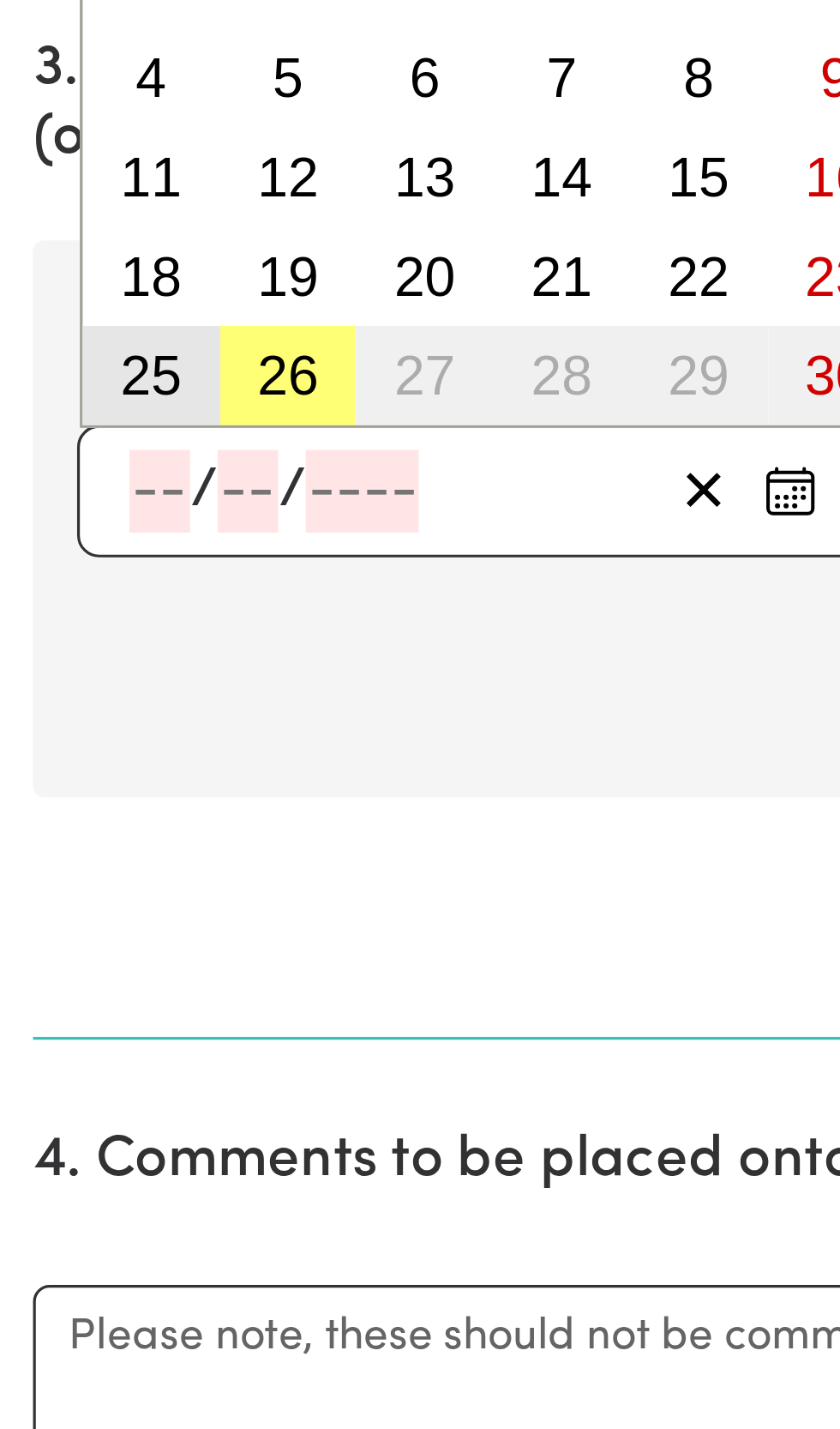
click at [52, 1062] on abbr "25" at bounding box center [47, 1060] width 19 height 19
type input "[DATE]"
type input "25"
type input "8"
type input "2025"
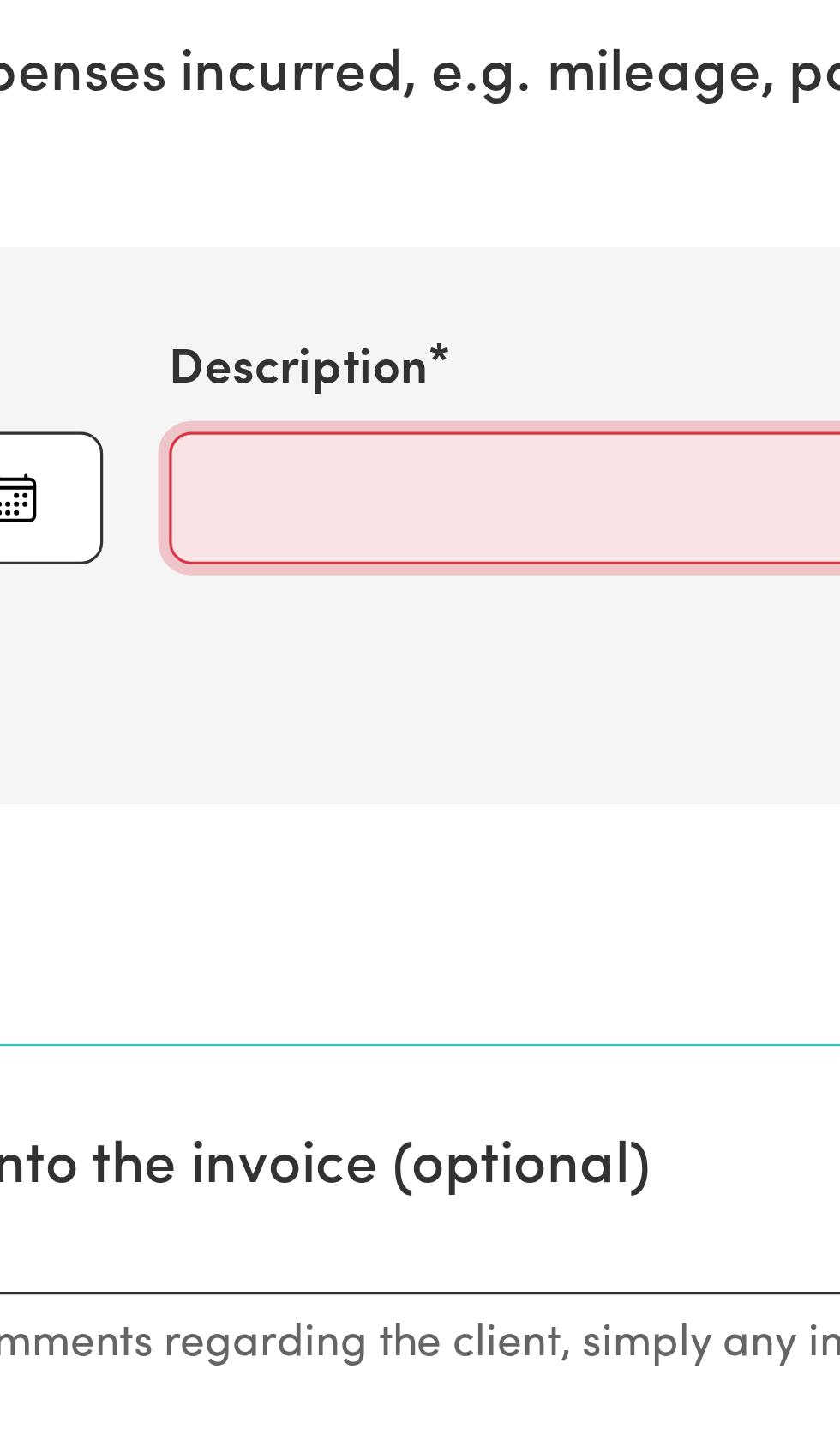
click at [314, 1090] on input "Description" at bounding box center [420, 1096] width 251 height 41
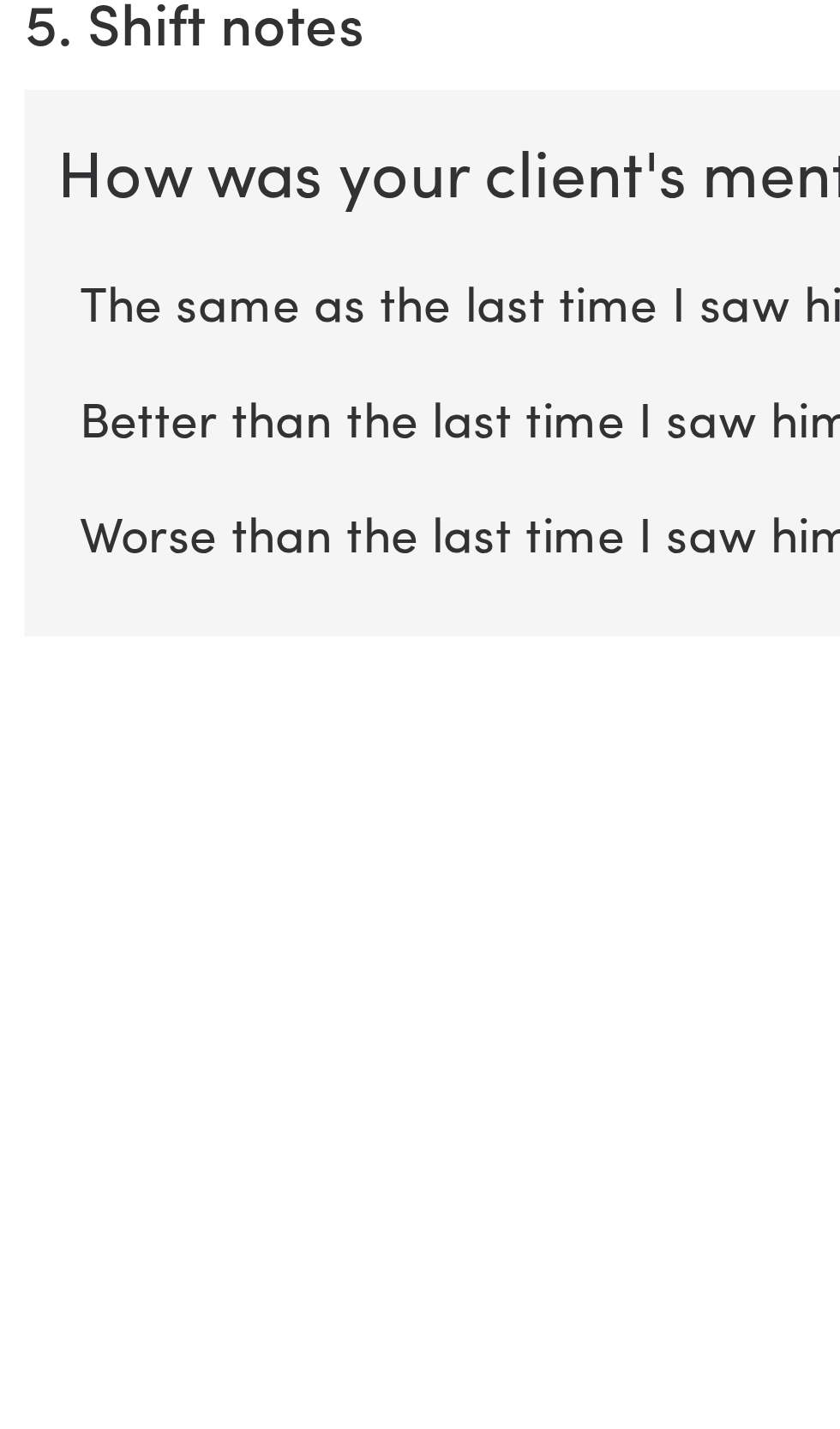
type input "Mileage [GEOGRAPHIC_DATA]-[GEOGRAPHIC_DATA]- [GEOGRAPHIC_DATA] RSL-home"
click at [118, 1331] on label "The same as the last time I saw him/her" at bounding box center [420, 1328] width 786 height 22
click at [27, 1317] on input "The same as the last time I saw him/her" at bounding box center [27, 1316] width 1 height 1
radio input "true"
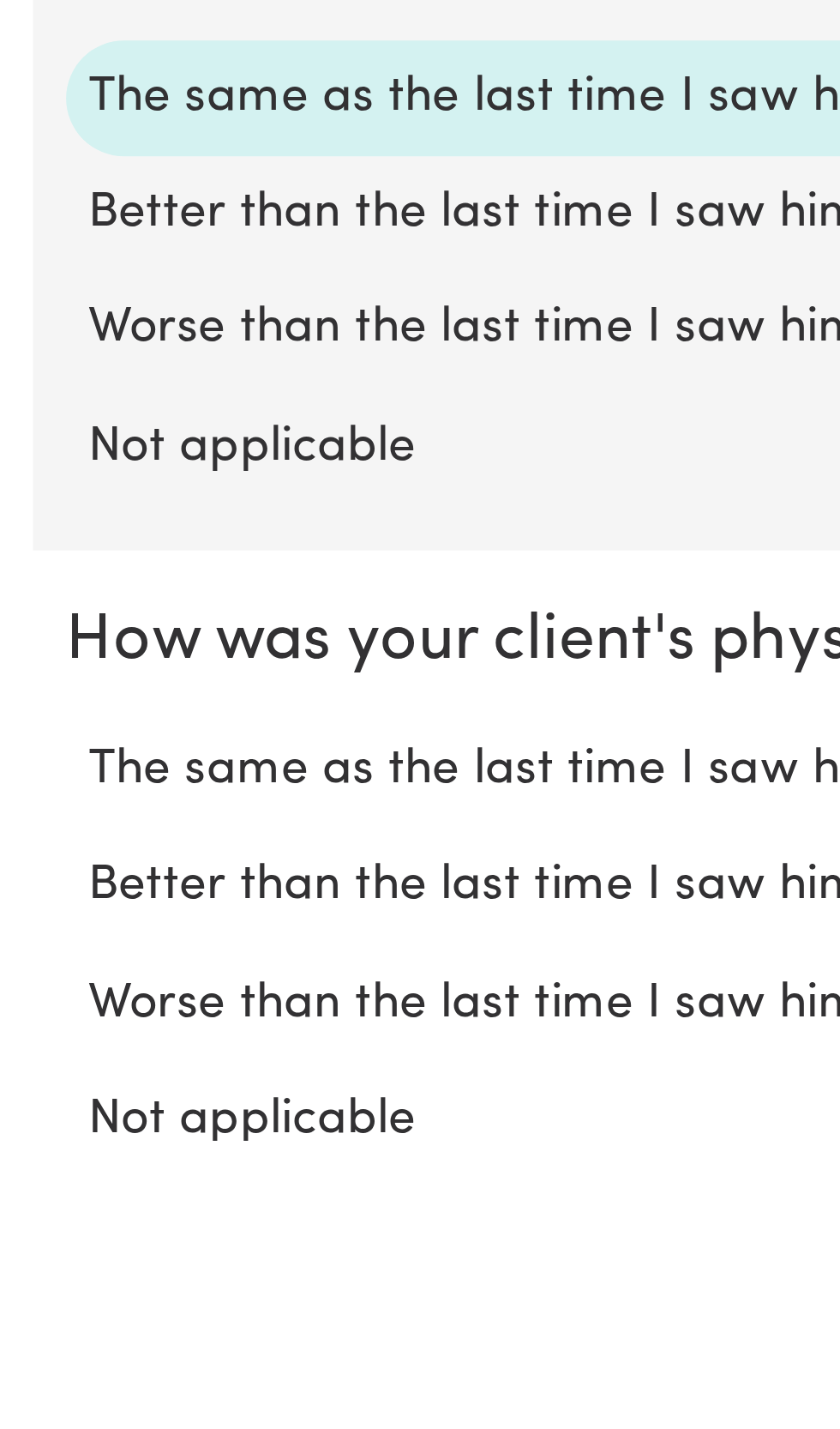
scroll to position [671, 0]
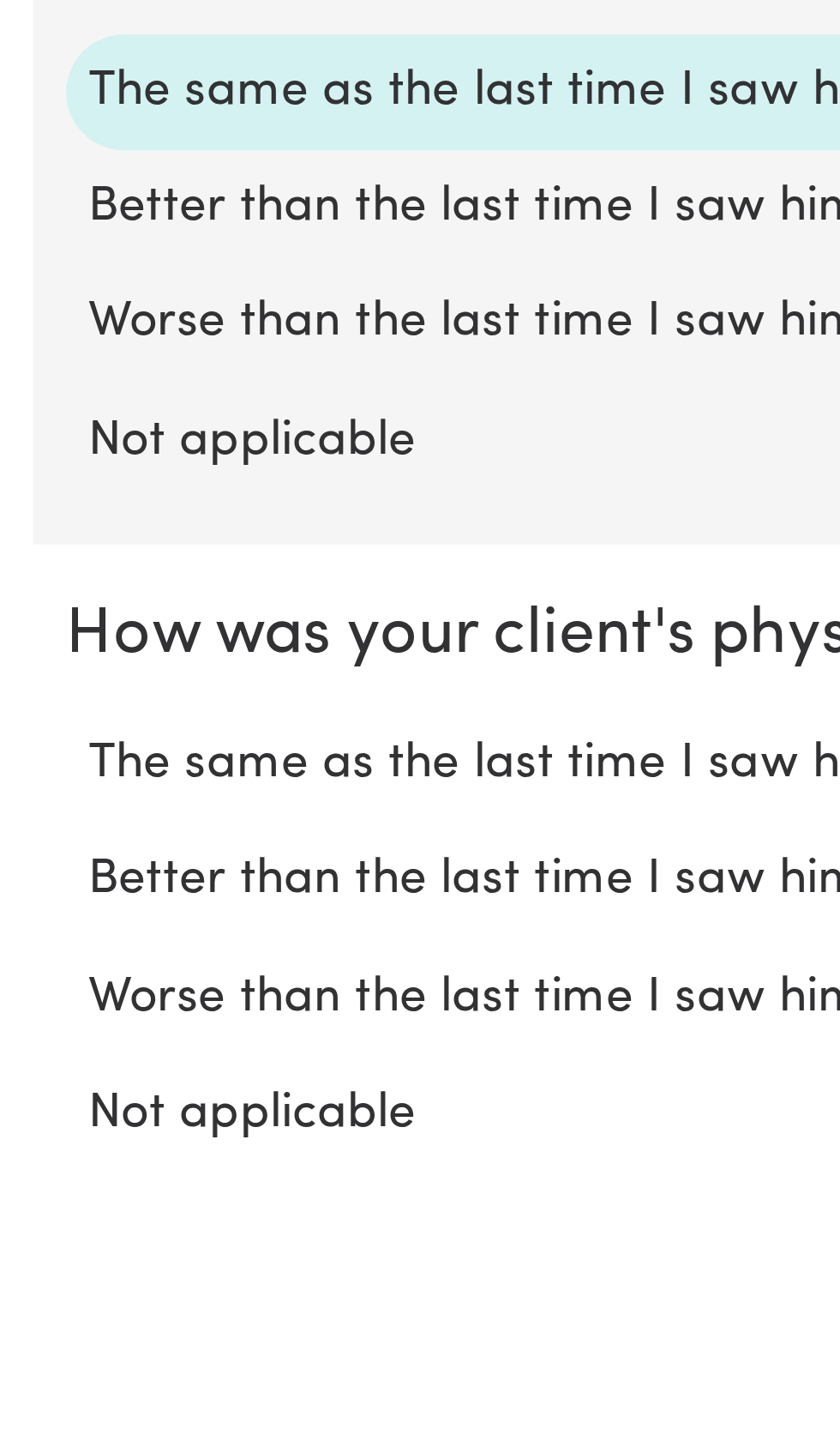
click at [123, 1311] on label "The same as the last time I saw him/her" at bounding box center [420, 1313] width 786 height 22
click at [27, 1302] on input "The same as the last time I saw him/her" at bounding box center [27, 1301] width 1 height 1
radio input "true"
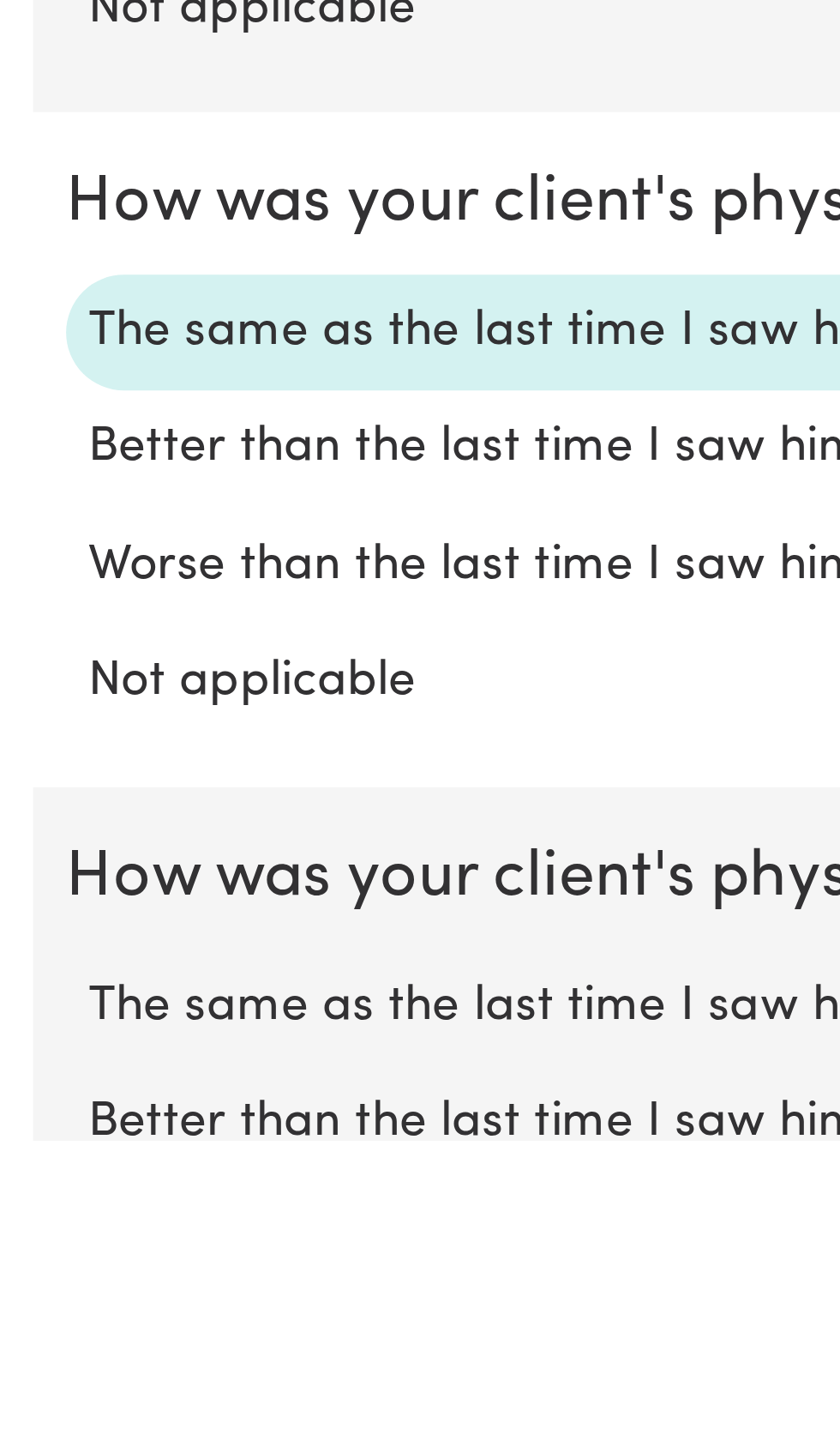
scroll to position [808, 0]
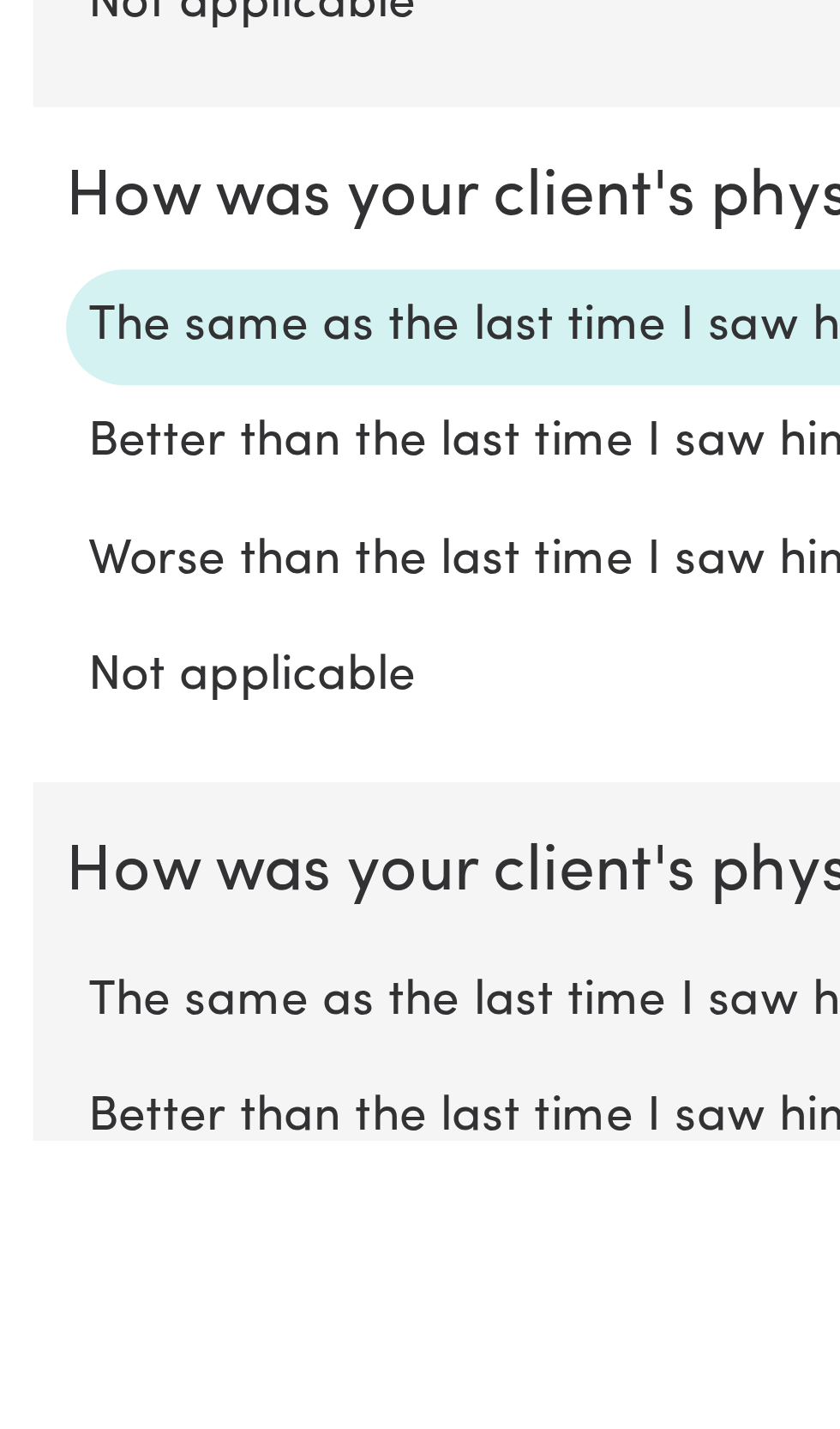
click at [127, 1384] on label "The same as the last time I saw him/her" at bounding box center [420, 1386] width 786 height 22
click at [27, 1375] on input "The same as the last time I saw him/her" at bounding box center [27, 1374] width 1 height 1
radio input "true"
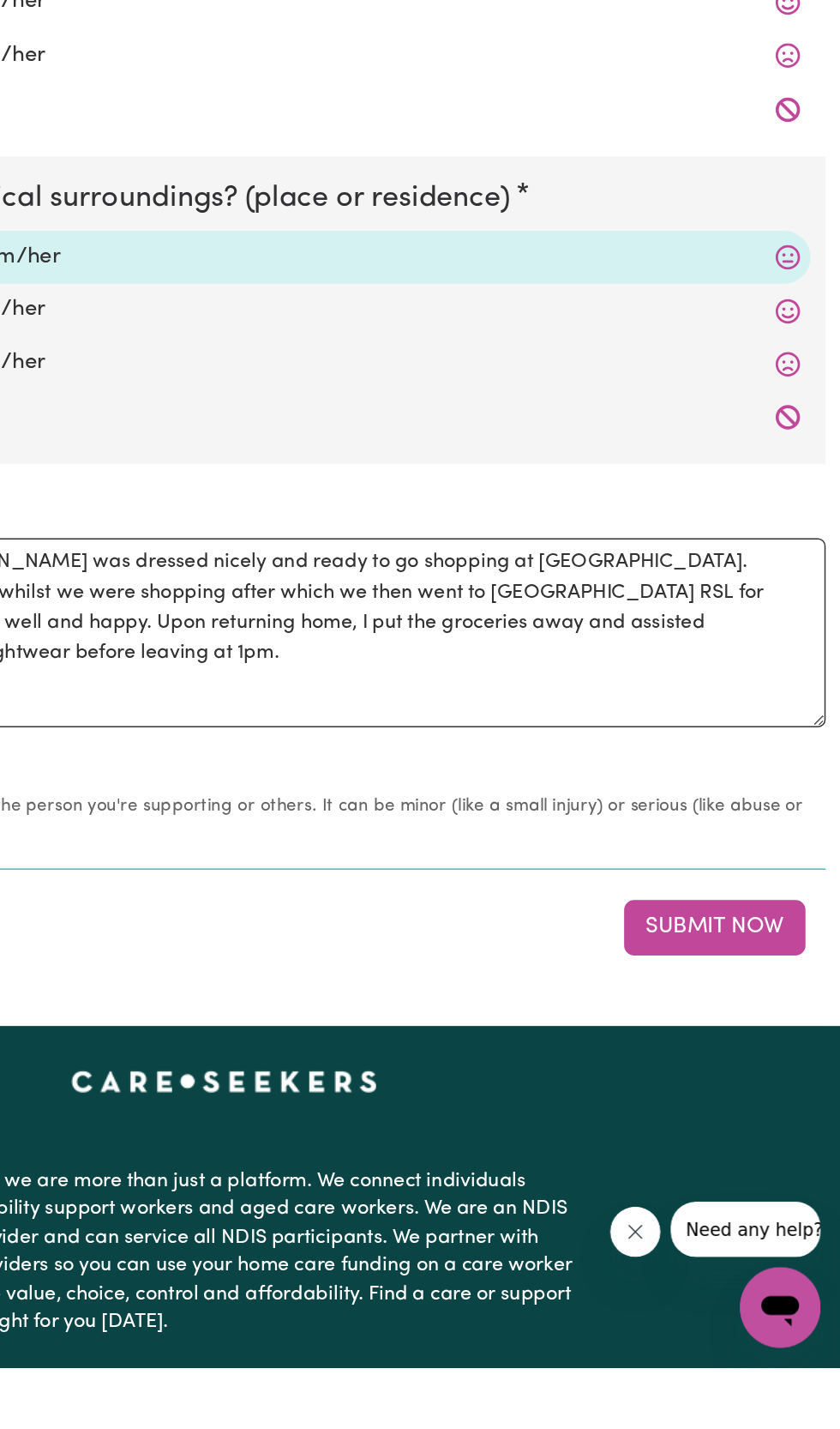
scroll to position [1521, 0]
click at [741, 1136] on button "Submit Now" at bounding box center [755, 1129] width 124 height 38
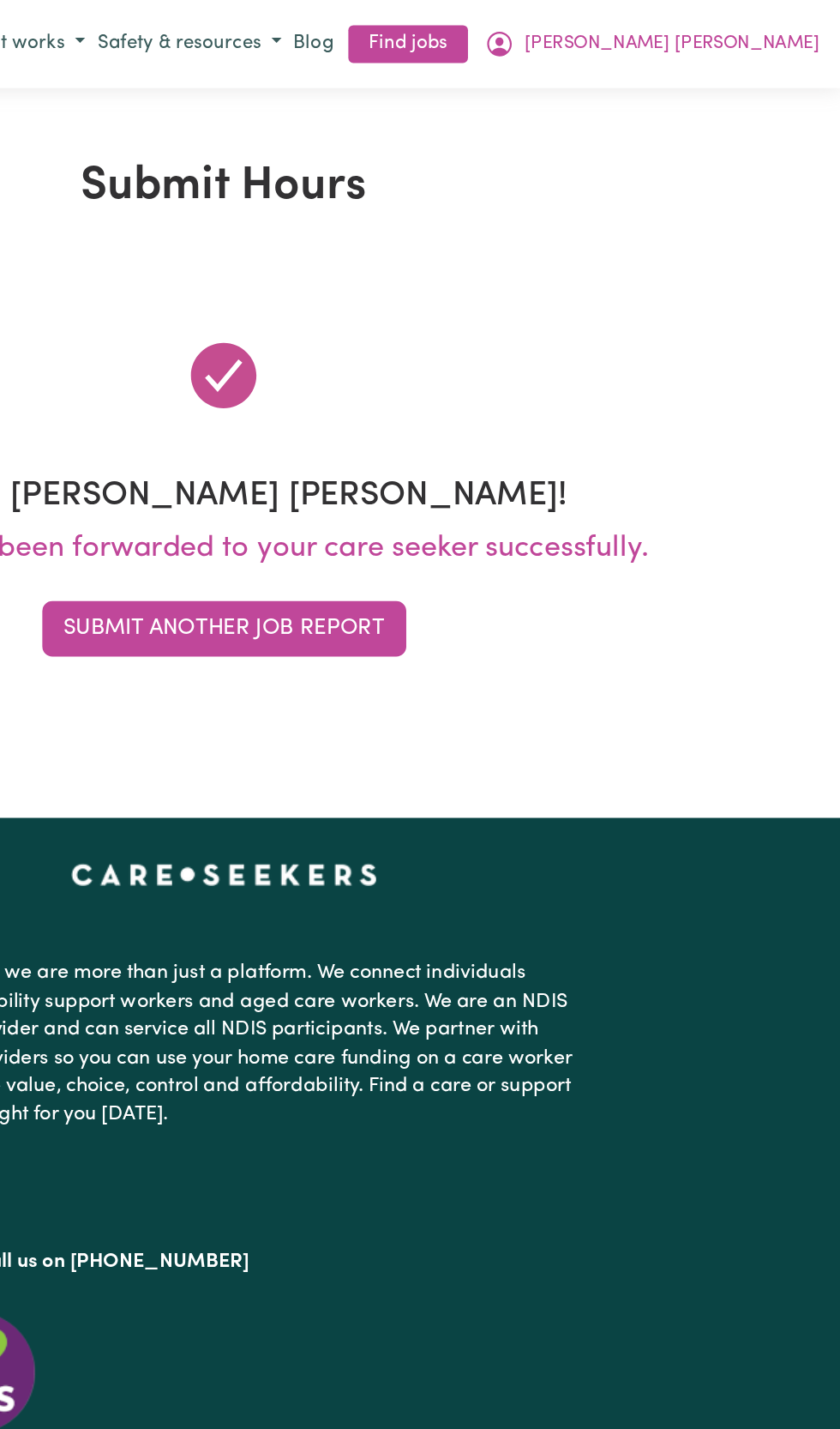
scroll to position [0, 0]
